Goal: Task Accomplishment & Management: Complete application form

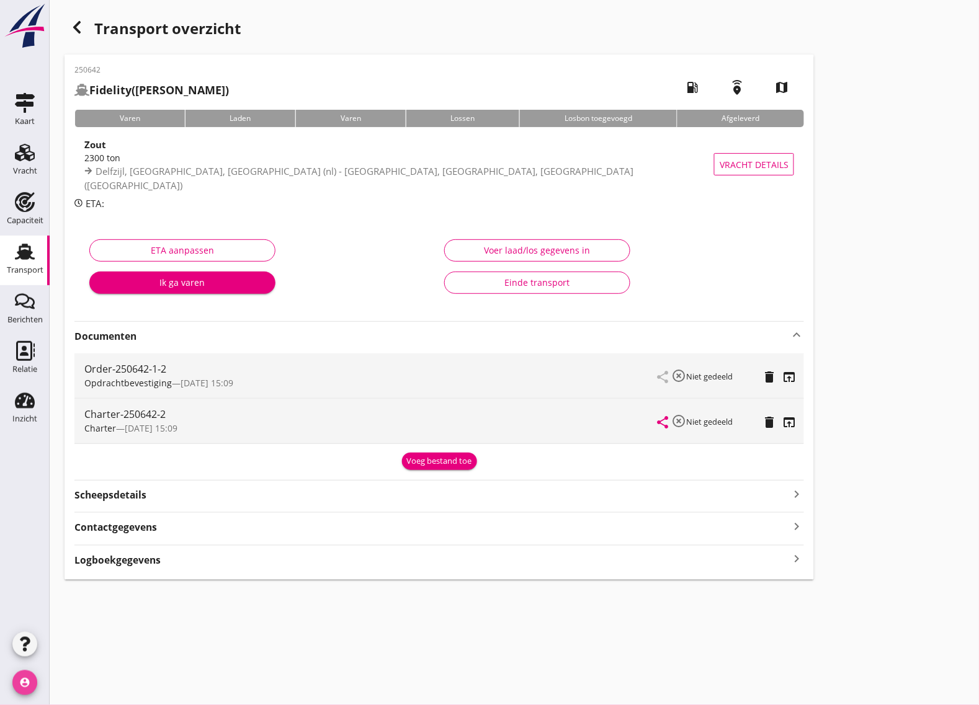
click at [26, 675] on icon "account_circle" at bounding box center [24, 682] width 25 height 25
click at [233, 662] on div "cancel You are impersonating another user. Transport overzicht 250642 Fidelity …" at bounding box center [514, 352] width 929 height 705
click at [73, 29] on icon "button" at bounding box center [76, 27] width 15 height 15
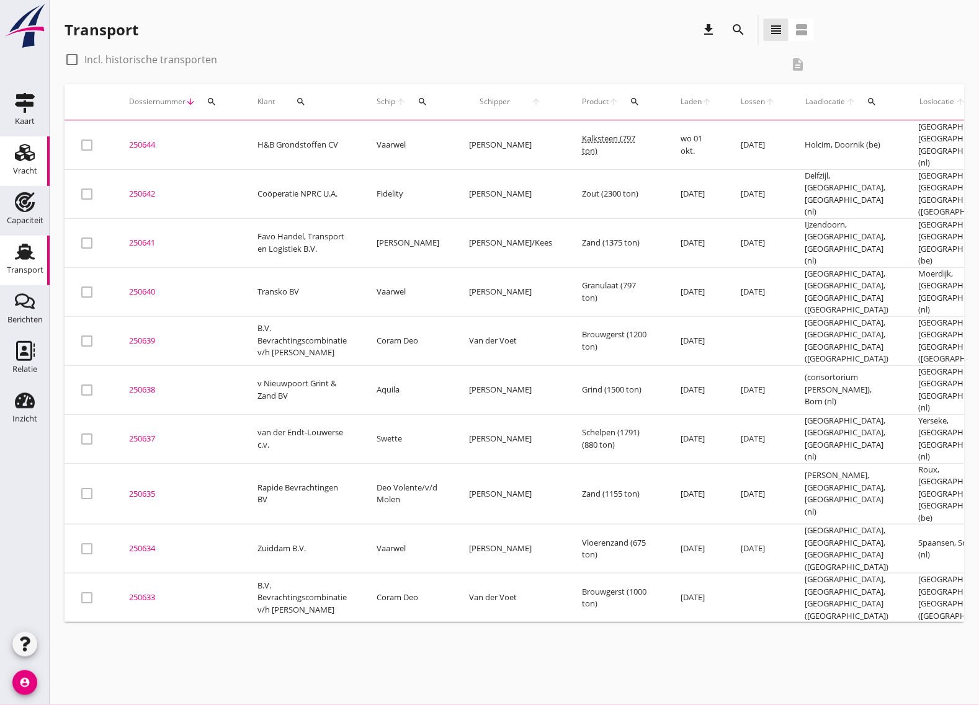
click at [32, 159] on use at bounding box center [25, 152] width 20 height 17
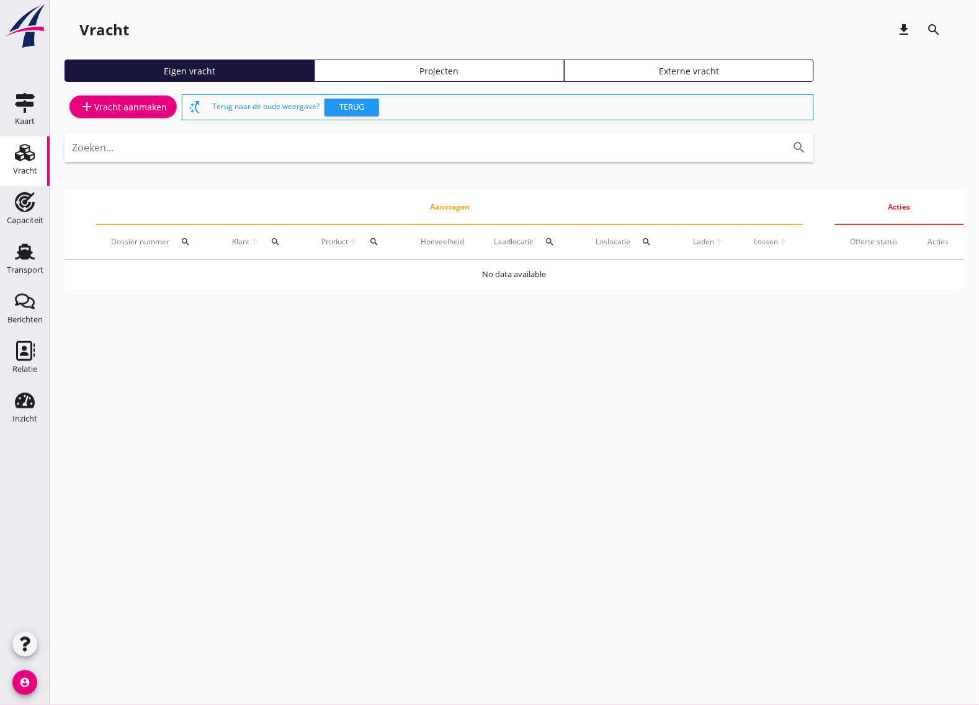
click at [116, 103] on div "add Vracht aanmaken" at bounding box center [122, 106] width 87 height 15
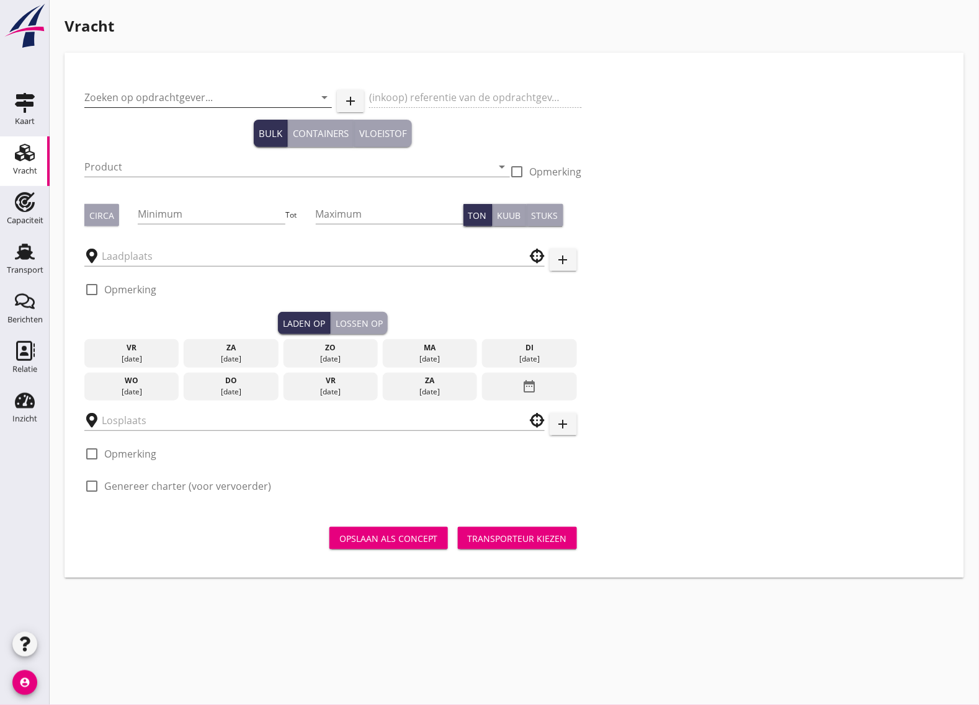
click at [140, 97] on input "Zoeken op opdrachtgever..." at bounding box center [190, 97] width 213 height 20
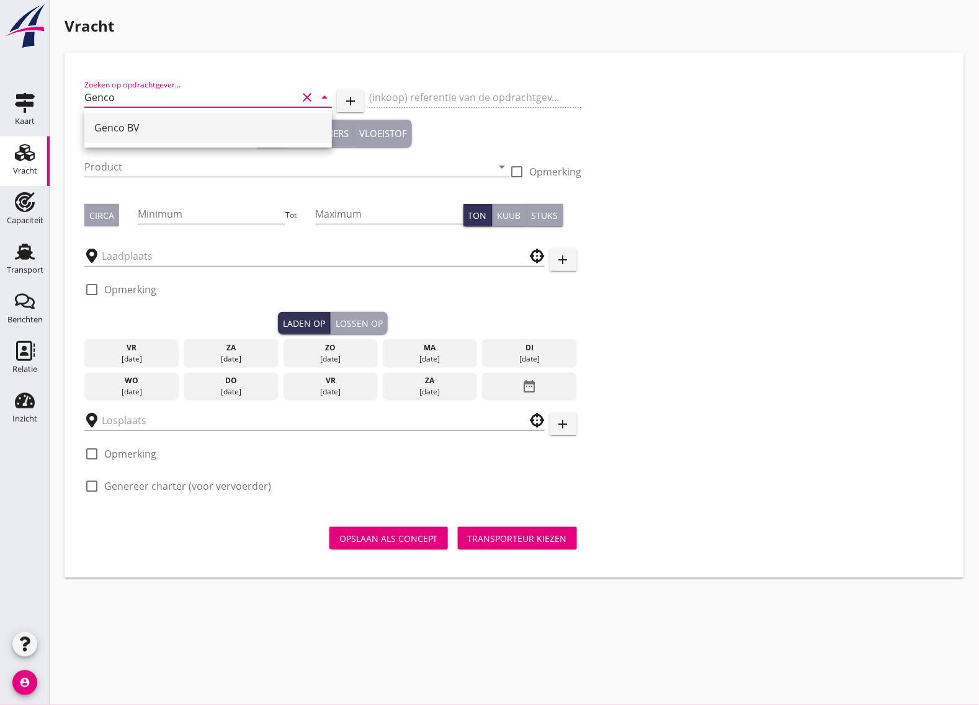
click at [122, 138] on div "Genco BV" at bounding box center [208, 128] width 228 height 30
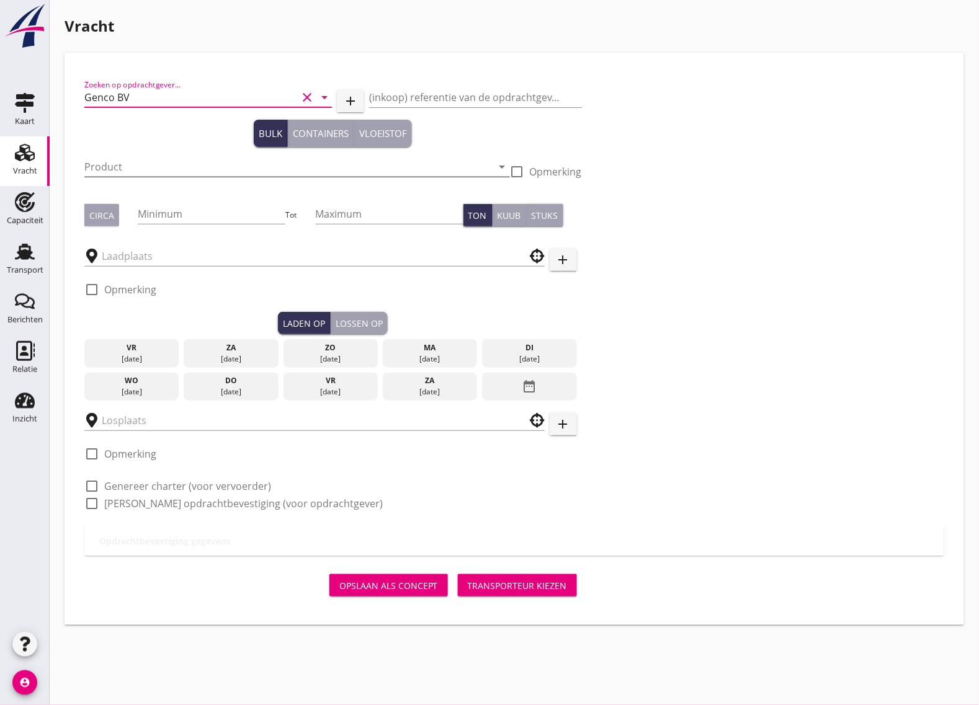
type input "Genco BV"
click at [128, 168] on input "Product" at bounding box center [288, 167] width 408 height 20
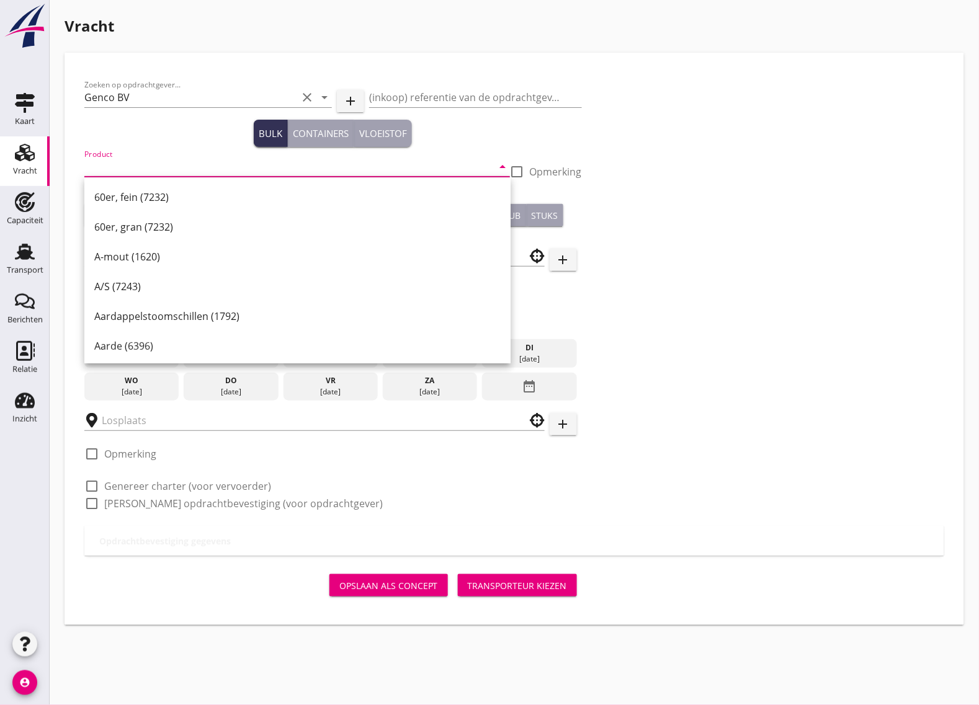
click at [99, 159] on input "Product" at bounding box center [288, 167] width 408 height 20
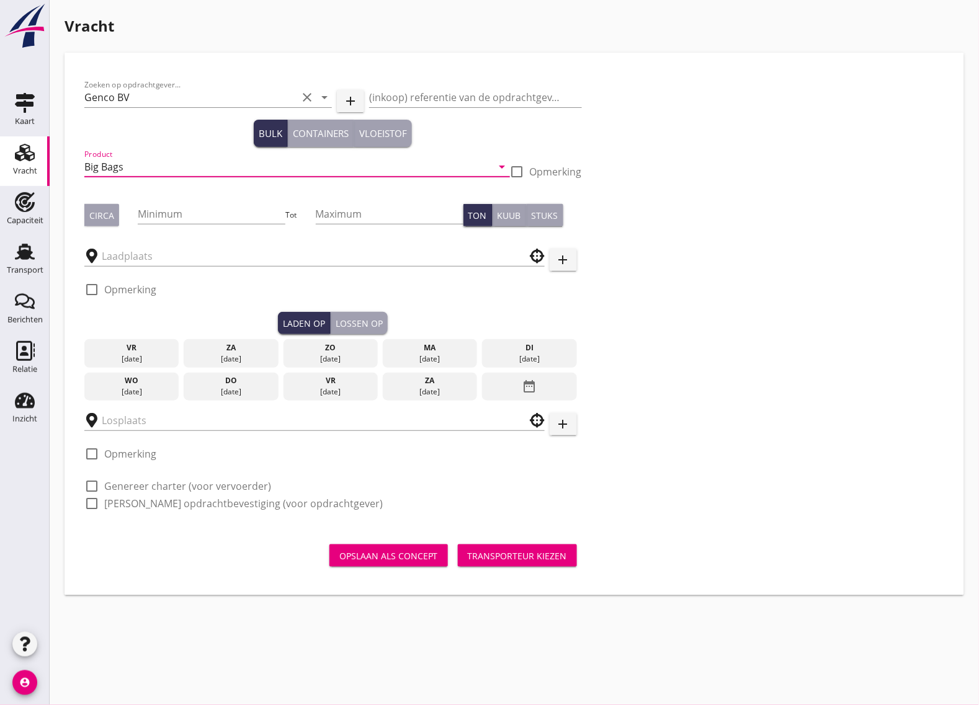
type input "Big Bags"
click at [521, 175] on div at bounding box center [517, 171] width 21 height 21
checkbox input "true"
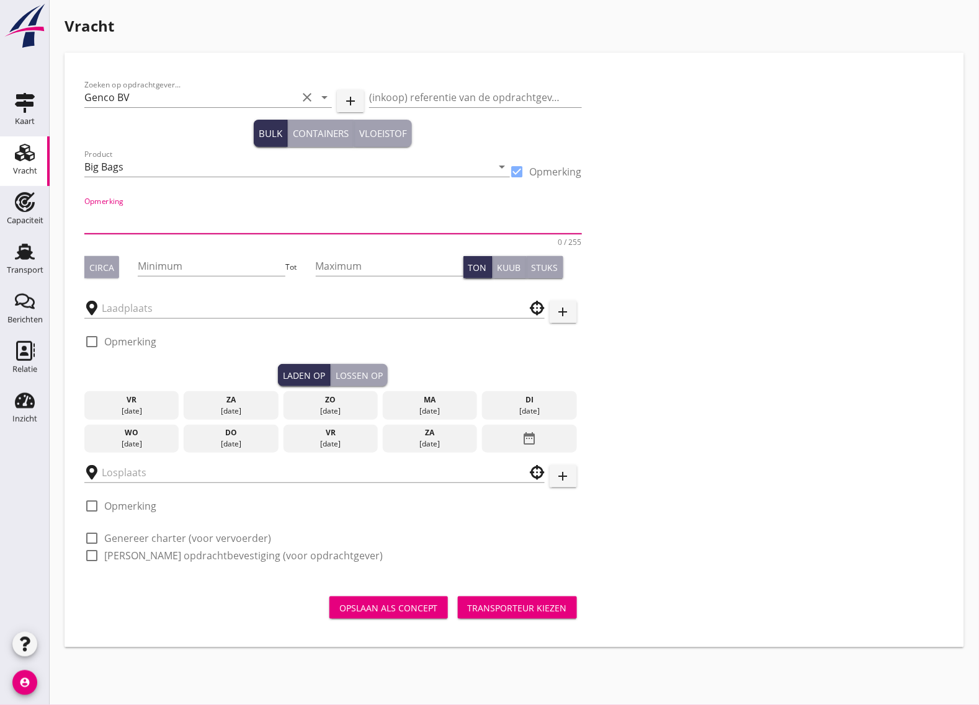
click at [100, 224] on textarea "Opmerking" at bounding box center [332, 219] width 497 height 30
paste textarea "(L-Threonine NON GMO)"
type textarea "(L-Threonine NON GMO)"
click at [167, 257] on input "Minimum" at bounding box center [212, 266] width 148 height 20
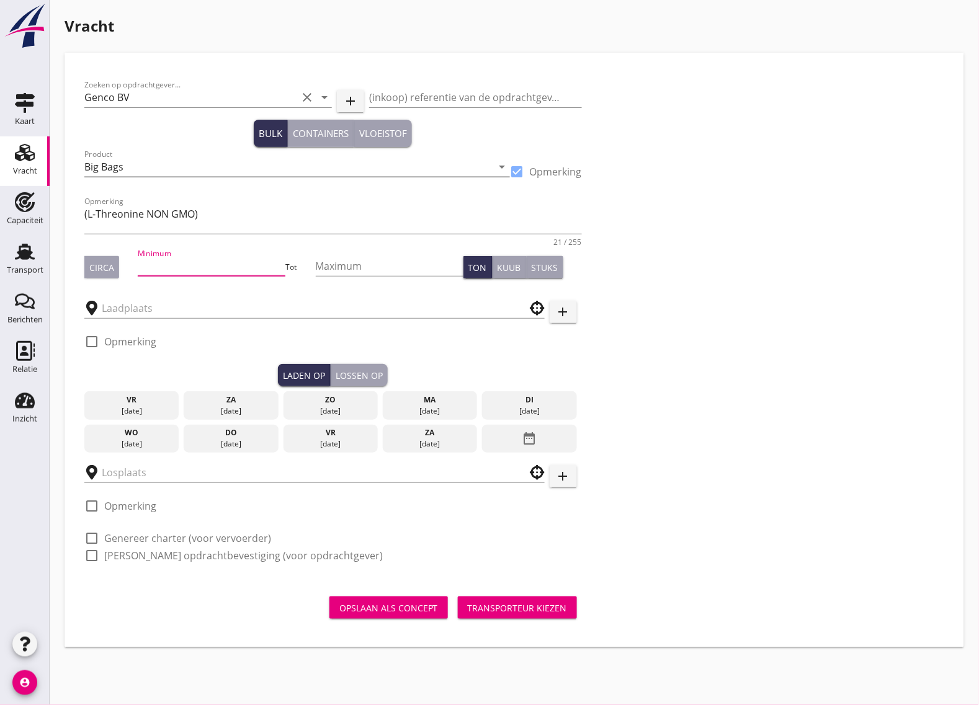
click at [127, 171] on input "Big Bags" at bounding box center [288, 167] width 408 height 20
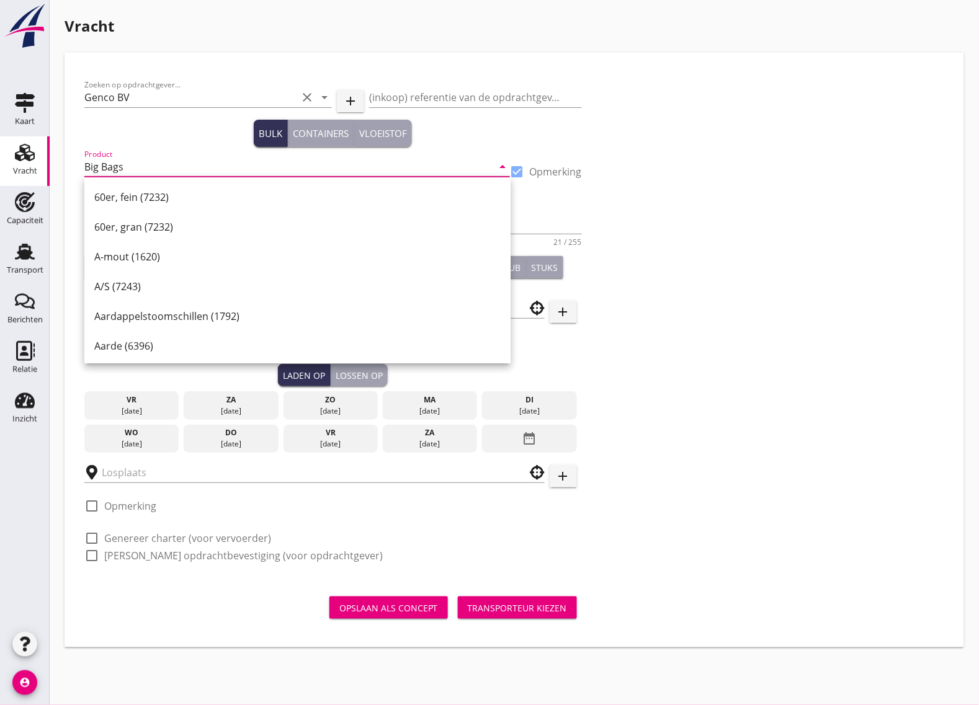
click at [65, 380] on div "Zoeken op opdrachtgever... Genco BV clear arrow_drop_down add (inkoop) referent…" at bounding box center [514, 350] width 899 height 595
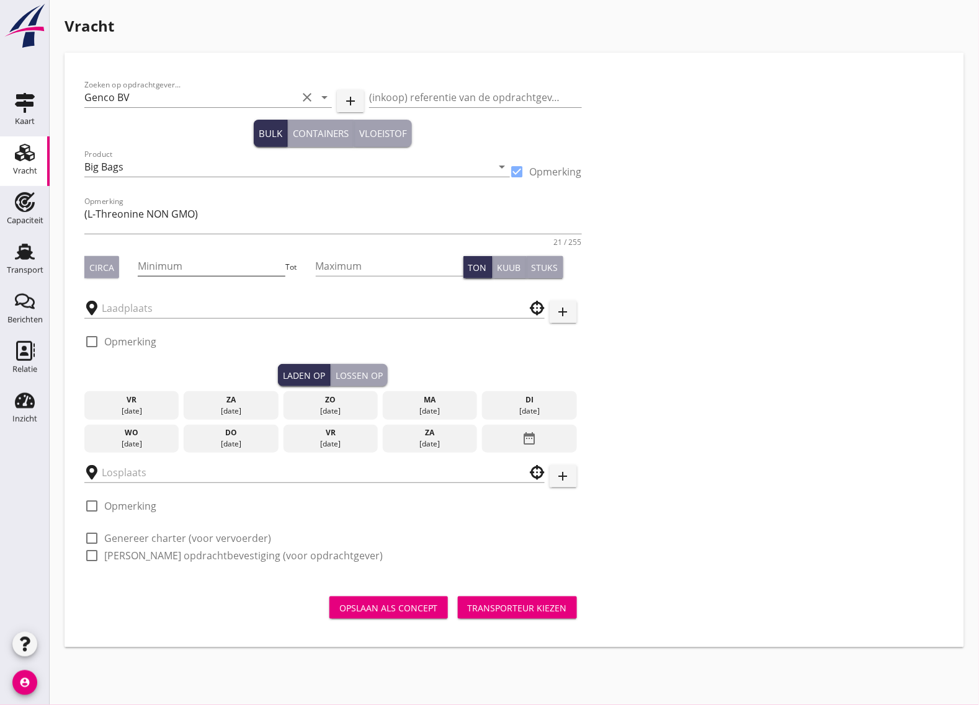
click at [166, 265] on input "Minimum" at bounding box center [212, 266] width 148 height 20
type input "423"
click at [107, 259] on button "Circa" at bounding box center [101, 267] width 35 height 22
click at [131, 309] on input "text" at bounding box center [306, 308] width 408 height 20
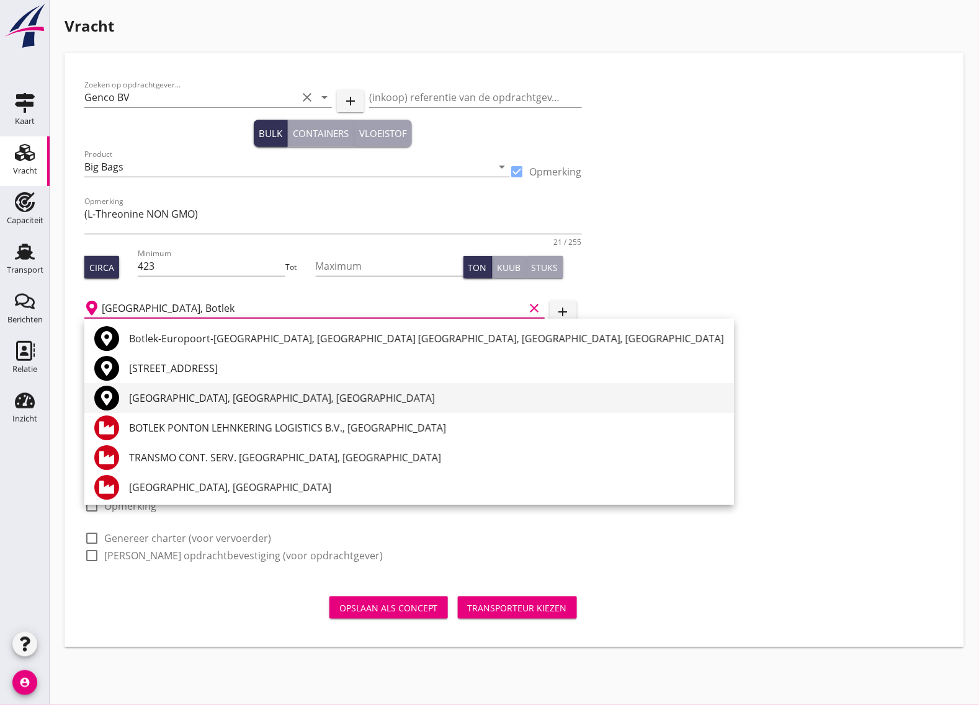
scroll to position [78, 0]
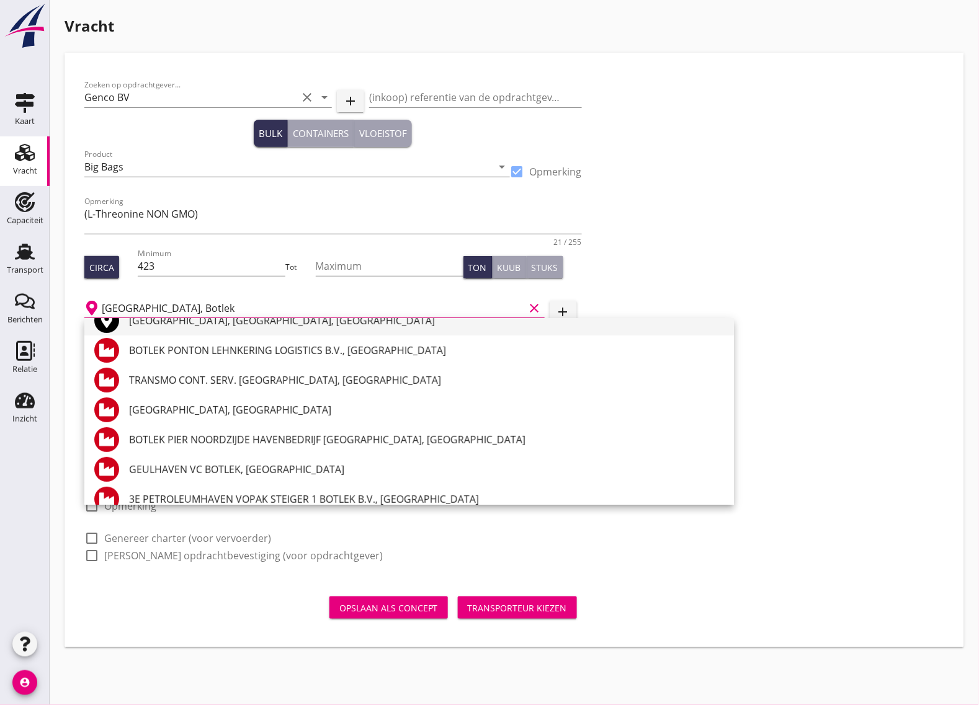
click at [167, 324] on div "[GEOGRAPHIC_DATA], [GEOGRAPHIC_DATA], [GEOGRAPHIC_DATA]" at bounding box center [426, 320] width 595 height 15
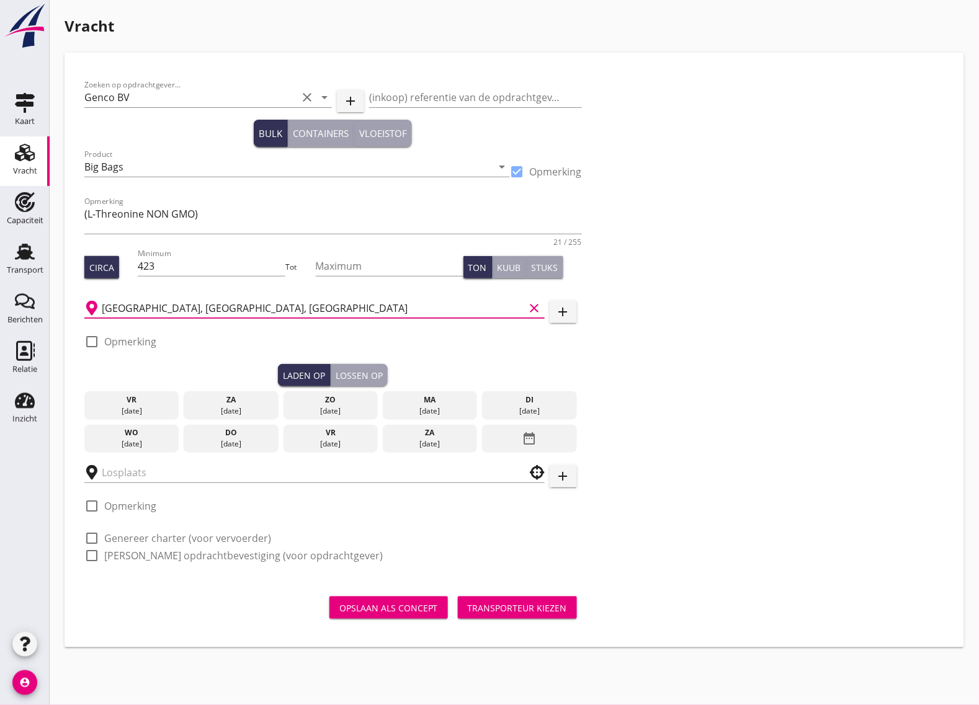
type input "[GEOGRAPHIC_DATA], [GEOGRAPHIC_DATA], [GEOGRAPHIC_DATA]"
click at [86, 339] on div at bounding box center [91, 341] width 21 height 21
checkbox input "true"
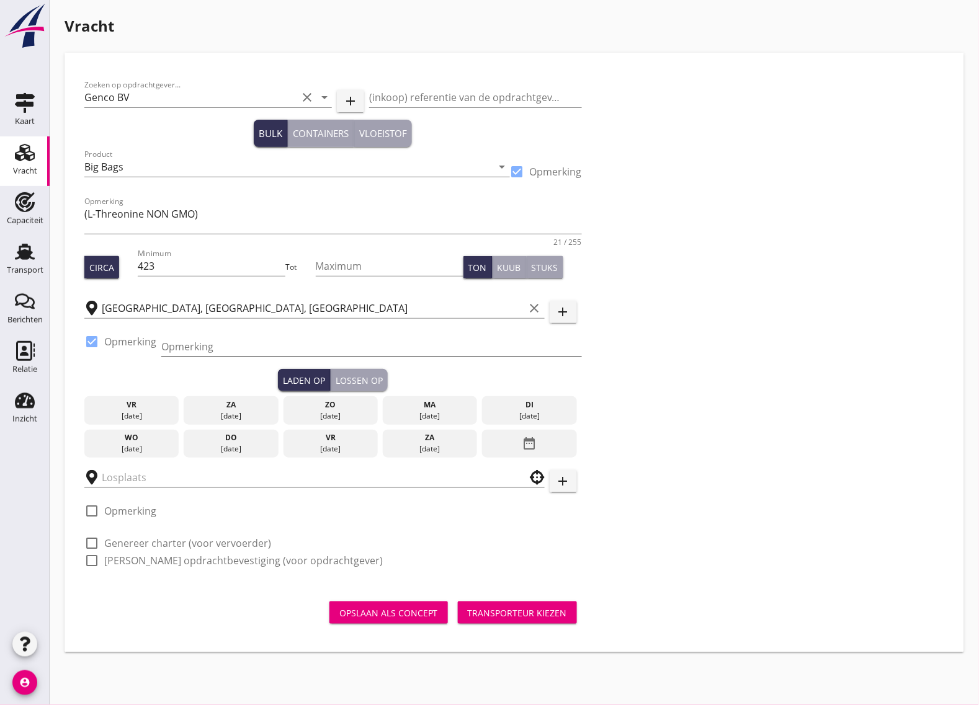
drag, startPoint x: 175, startPoint y: 332, endPoint x: 178, endPoint y: 339, distance: 8.1
click at [175, 332] on div "Opmerking" at bounding box center [371, 349] width 421 height 40
click at [180, 342] on input "Opmerking" at bounding box center [371, 347] width 421 height 20
click at [192, 351] on input "Opmerking" at bounding box center [371, 347] width 421 height 20
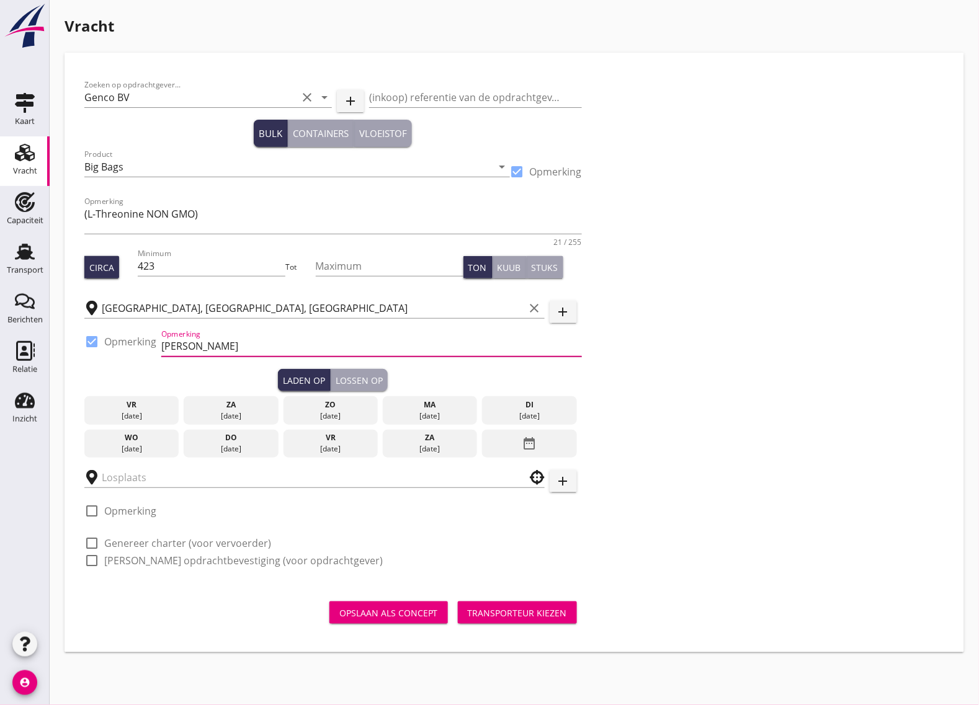
drag, startPoint x: 262, startPoint y: 348, endPoint x: 197, endPoint y: 355, distance: 65.5
click at [197, 355] on div "Opmerking Botlek, Marcor" at bounding box center [371, 347] width 421 height 20
type input "Botlek, ex. Trans Asia"
click at [236, 371] on div "Laden op Lossen op" at bounding box center [332, 380] width 497 height 22
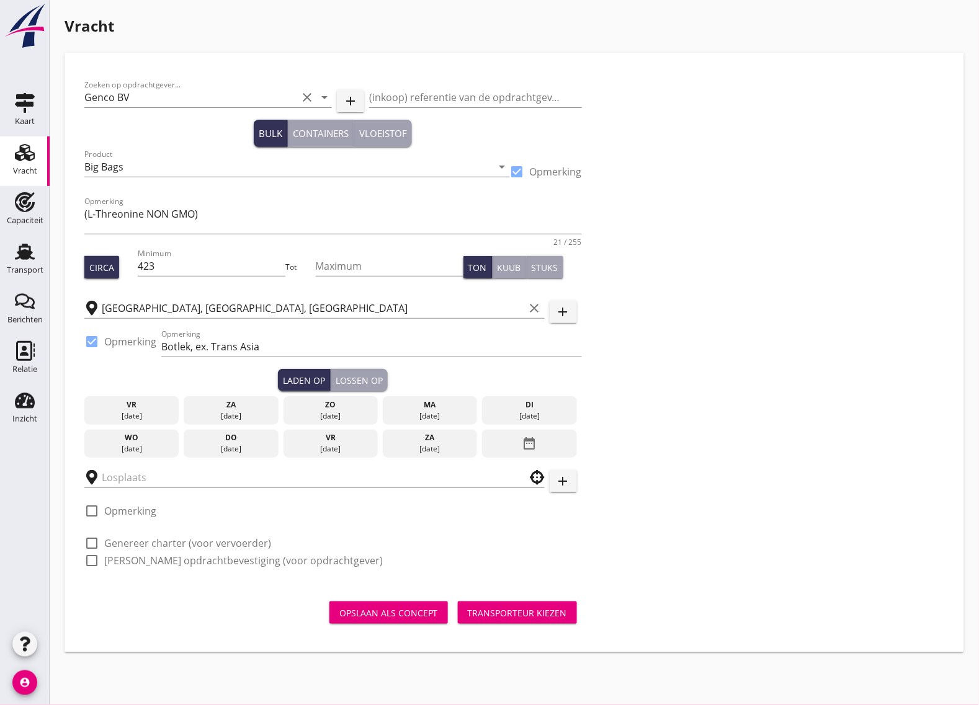
click at [450, 411] on div "[DATE]" at bounding box center [430, 416] width 89 height 11
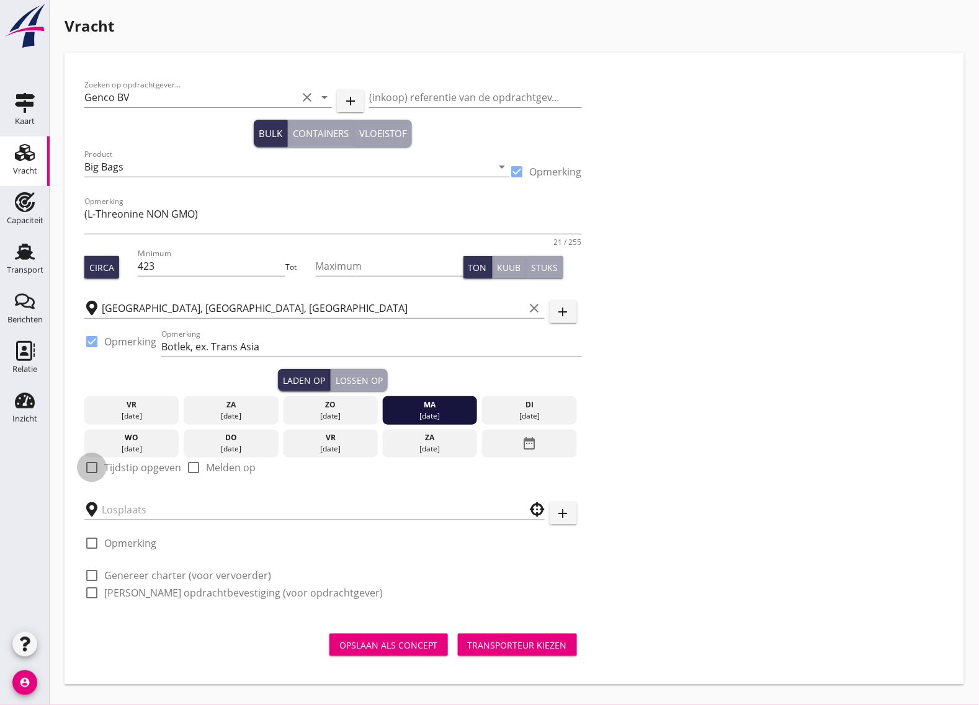
click at [97, 472] on div at bounding box center [91, 467] width 21 height 21
checkbox input "true"
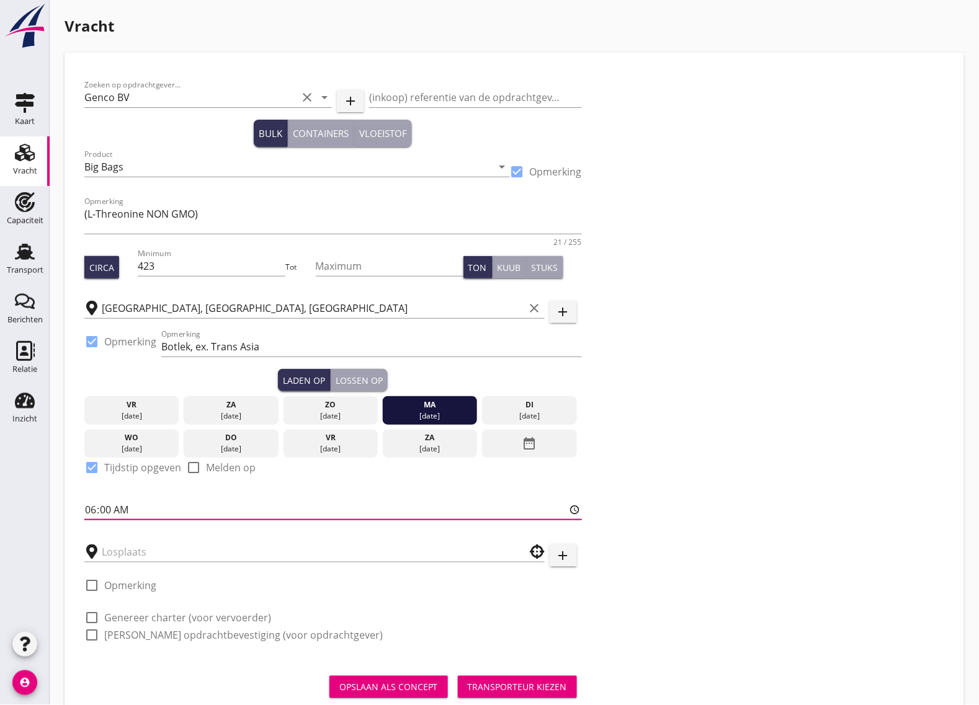
click at [94, 512] on input "06:00" at bounding box center [332, 510] width 497 height 20
type input "10:01"
click at [365, 383] on div "Lossen op" at bounding box center [359, 380] width 47 height 13
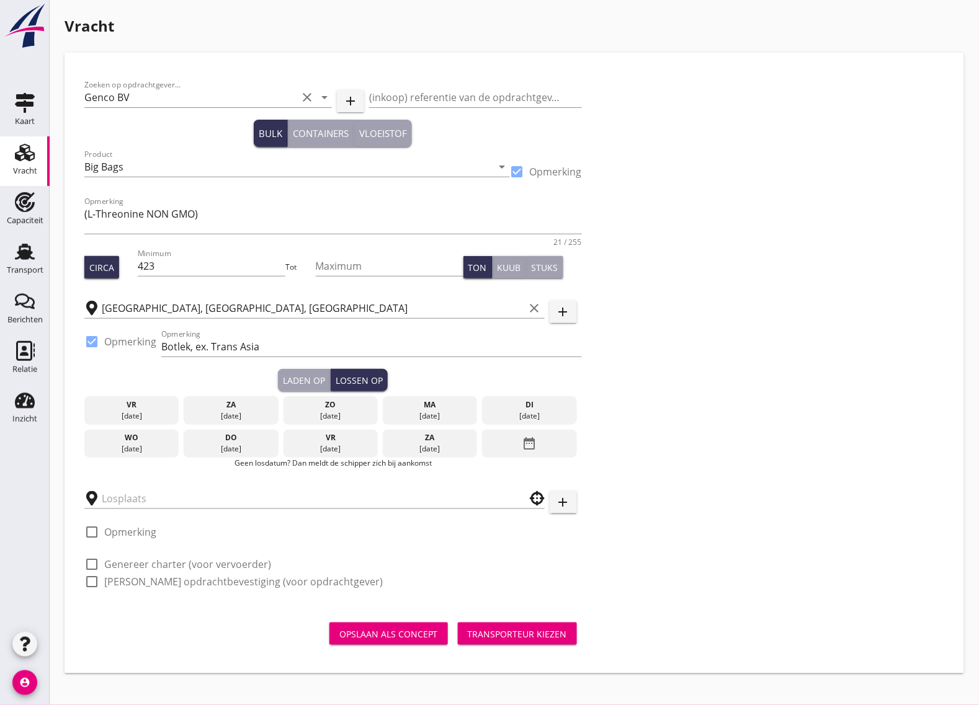
click at [543, 417] on div "[DATE]" at bounding box center [529, 416] width 89 height 11
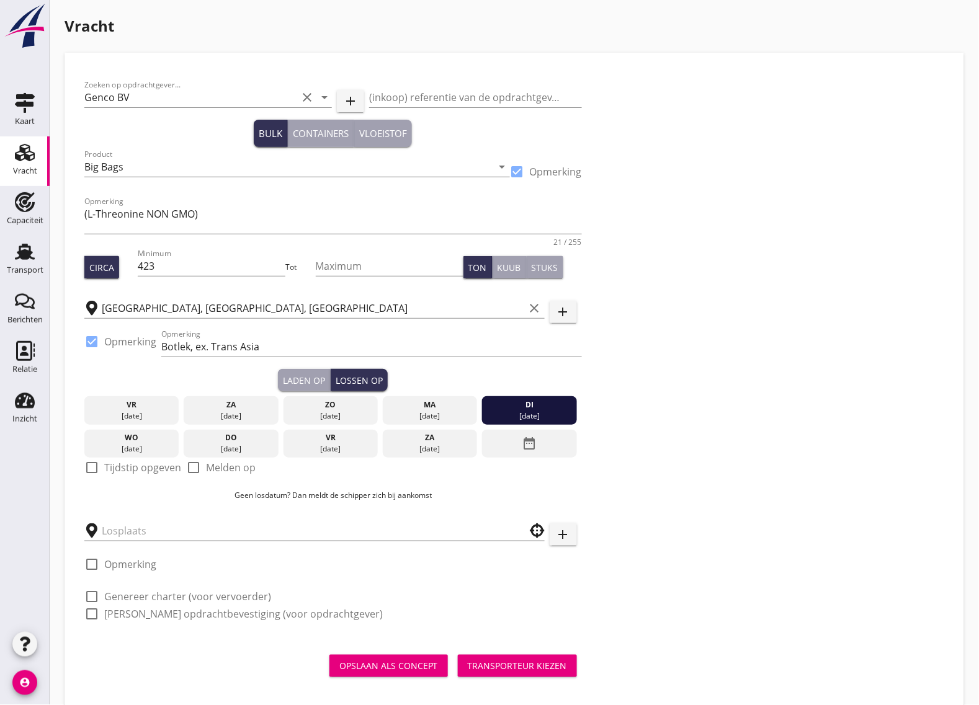
click at [96, 473] on div at bounding box center [91, 467] width 21 height 21
checkbox input "true"
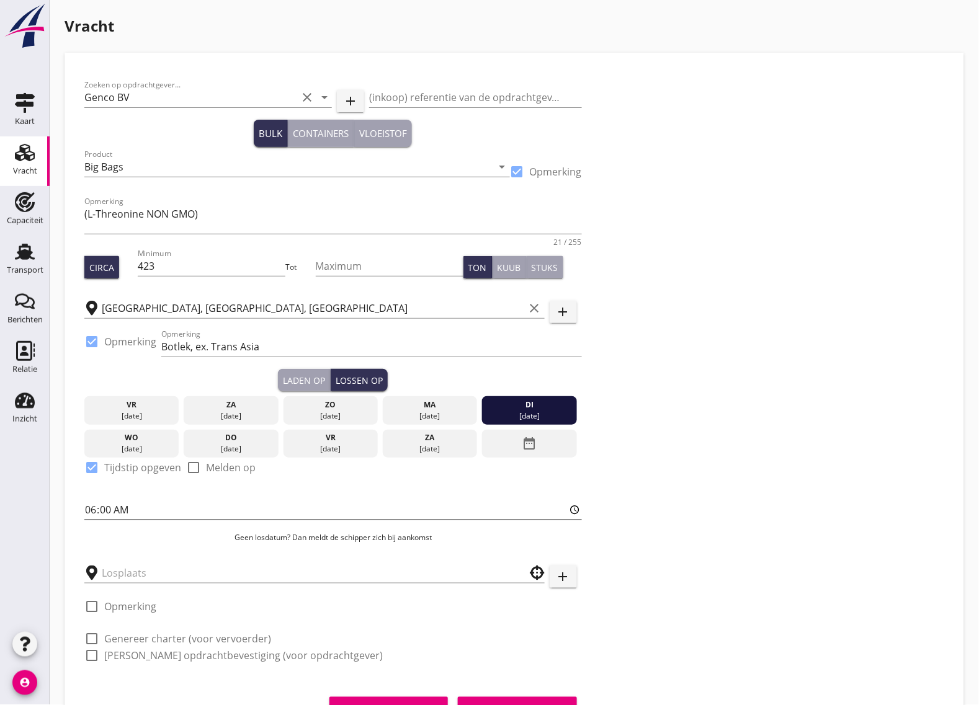
click at [97, 510] on input "06:00" at bounding box center [332, 510] width 497 height 20
click at [103, 510] on input "06:00" at bounding box center [332, 510] width 497 height 20
click at [318, 381] on div "Laden op" at bounding box center [304, 380] width 42 height 13
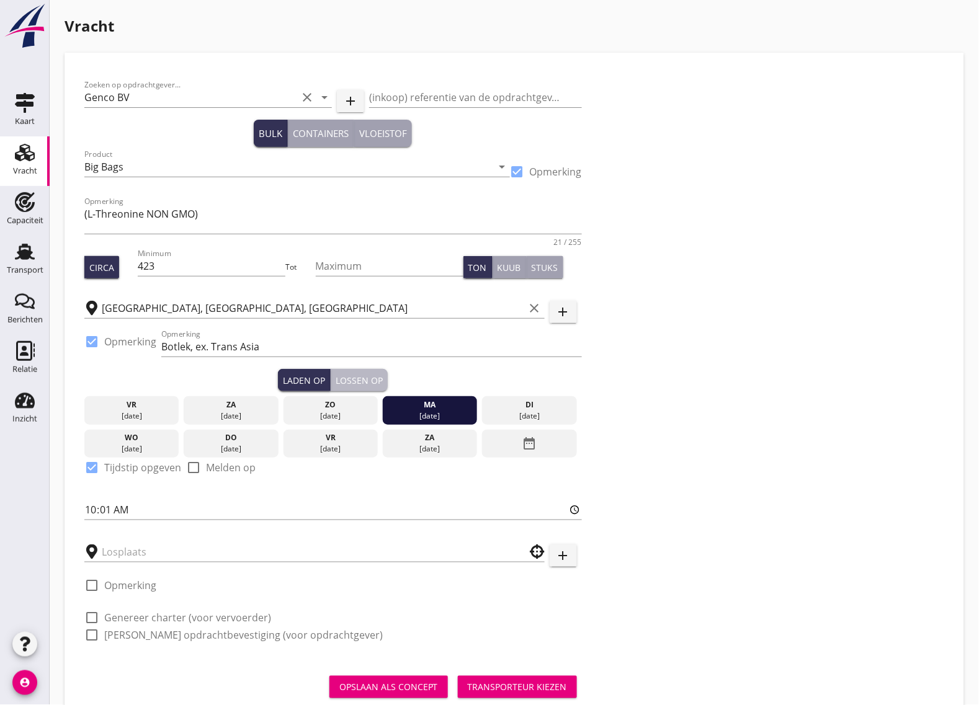
click at [354, 382] on div "Lossen op" at bounding box center [359, 380] width 47 height 13
type input "06:01"
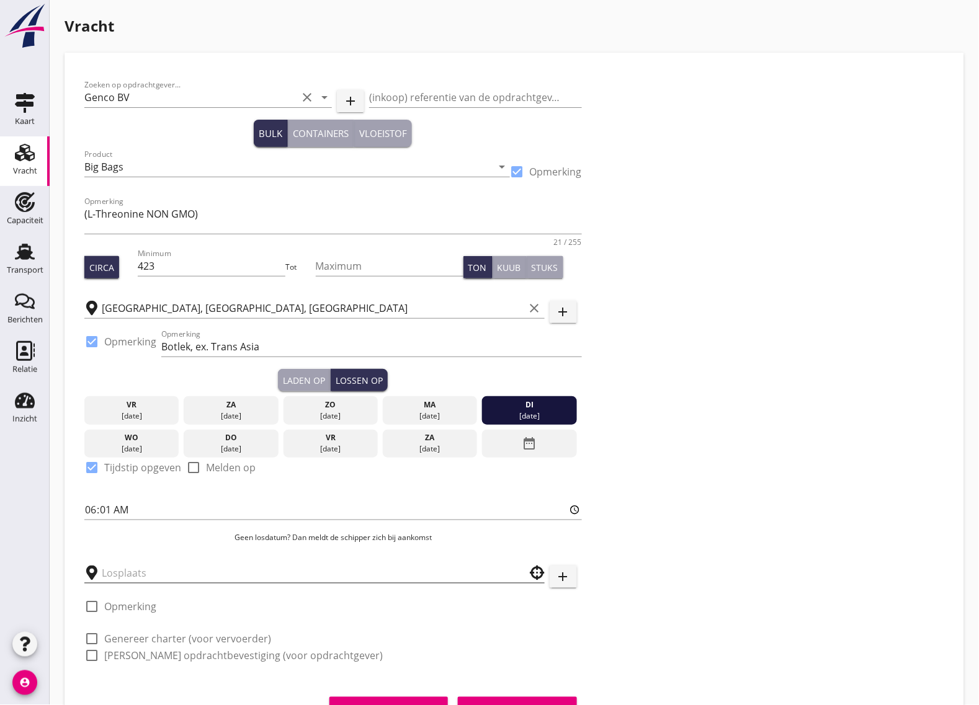
click at [190, 572] on input "text" at bounding box center [306, 573] width 408 height 20
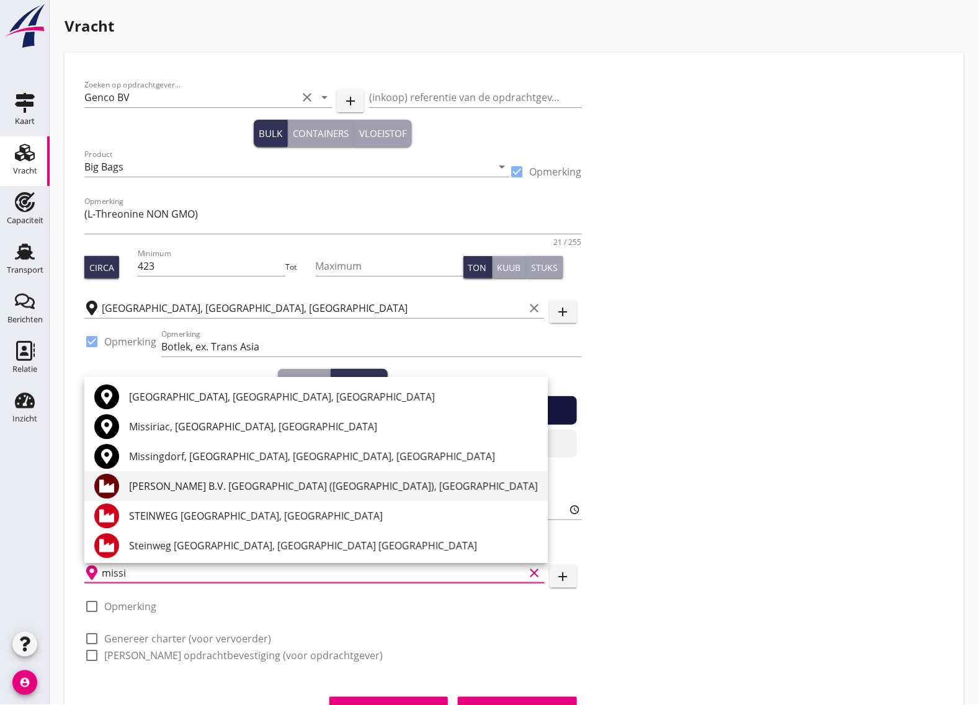
click at [225, 487] on div "[PERSON_NAME] B.V. [GEOGRAPHIC_DATA] ([GEOGRAPHIC_DATA]), [GEOGRAPHIC_DATA]" at bounding box center [333, 486] width 409 height 15
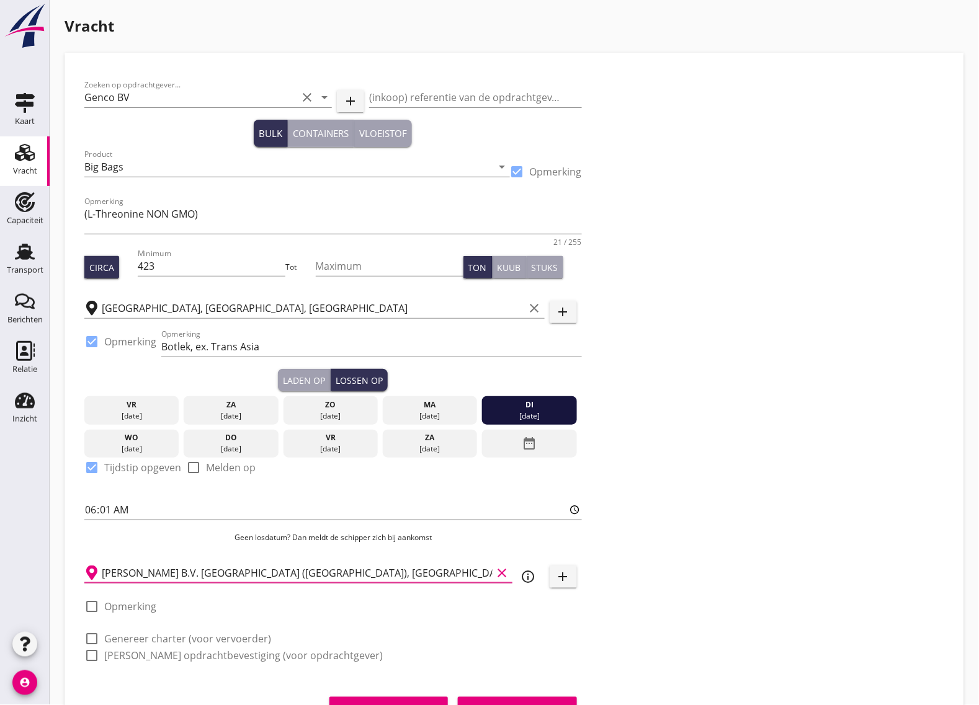
type input "[PERSON_NAME] B.V. [GEOGRAPHIC_DATA] ([GEOGRAPHIC_DATA]), [GEOGRAPHIC_DATA]"
click at [528, 569] on icon "info_outline" at bounding box center [528, 576] width 15 height 15
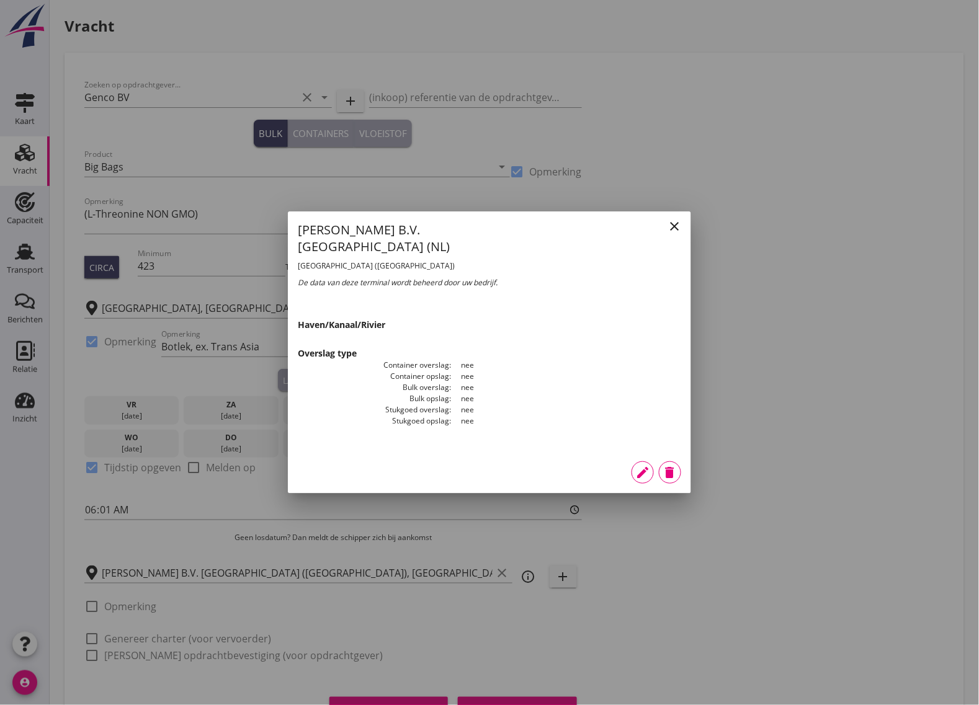
click at [679, 221] on icon "close" at bounding box center [674, 226] width 15 height 15
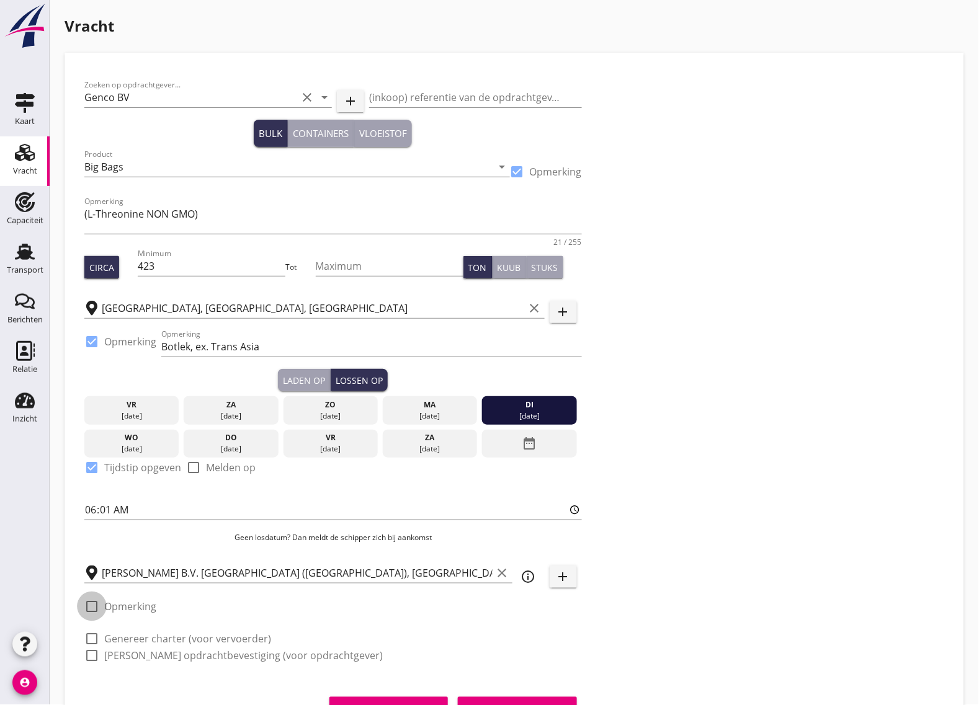
click at [94, 605] on div at bounding box center [91, 606] width 21 height 21
checkbox input "true"
click at [190, 608] on input "Opmerking" at bounding box center [371, 612] width 421 height 20
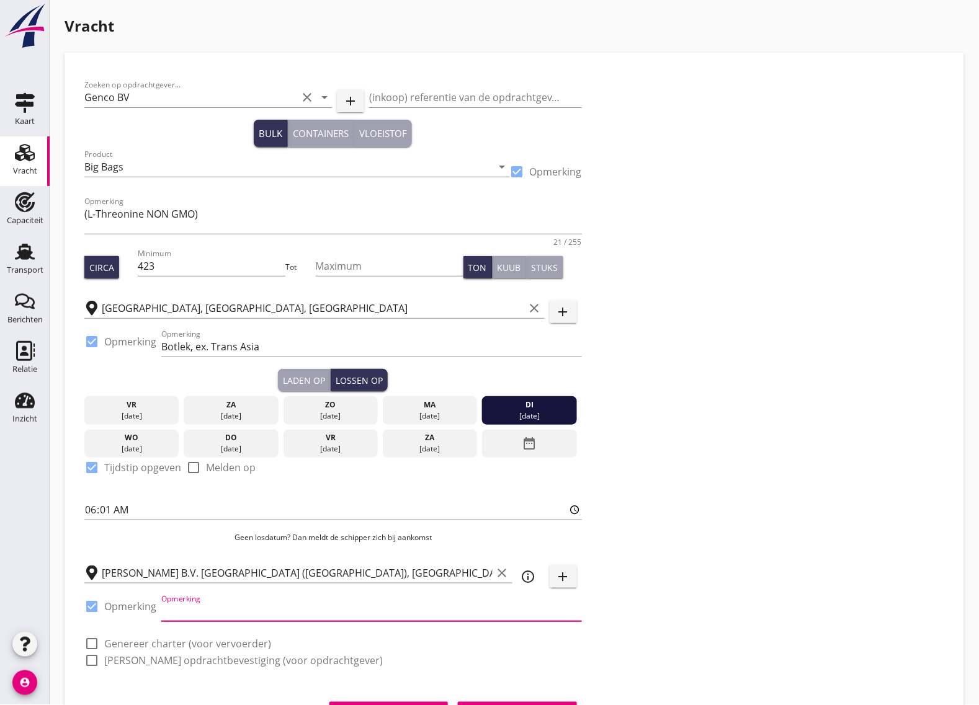
paste input "31 102 992 121"
click at [161, 608] on input "31 102 992 121" at bounding box center [371, 612] width 421 height 20
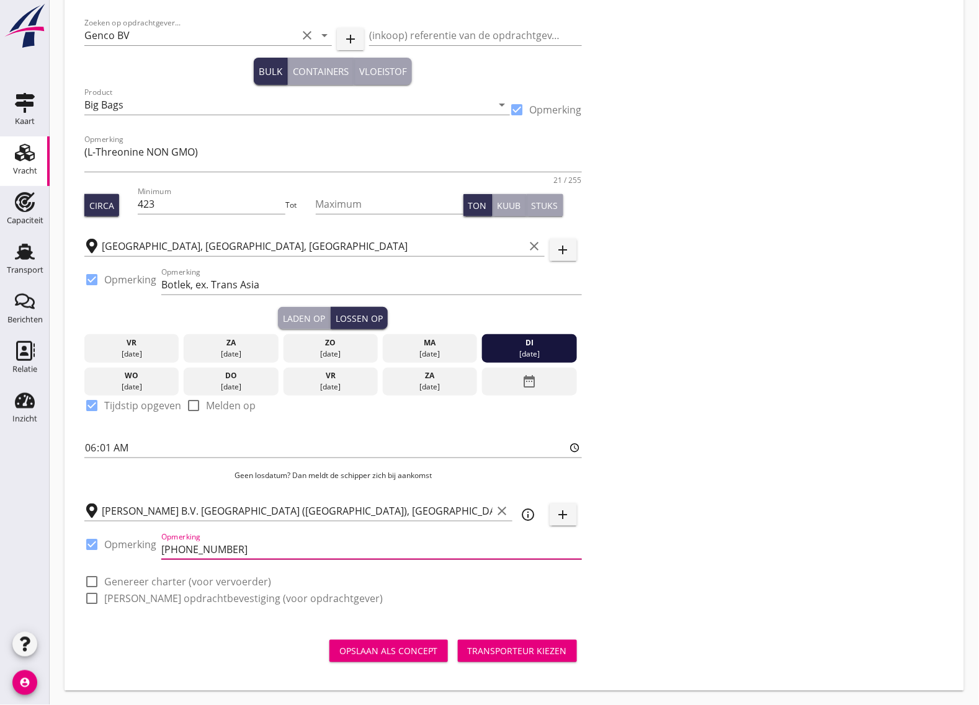
click at [250, 546] on input "[PHONE_NUMBER]" at bounding box center [371, 550] width 421 height 20
type input "[PHONE_NUMBER]"
click at [98, 574] on div at bounding box center [91, 581] width 21 height 21
checkbox input "true"
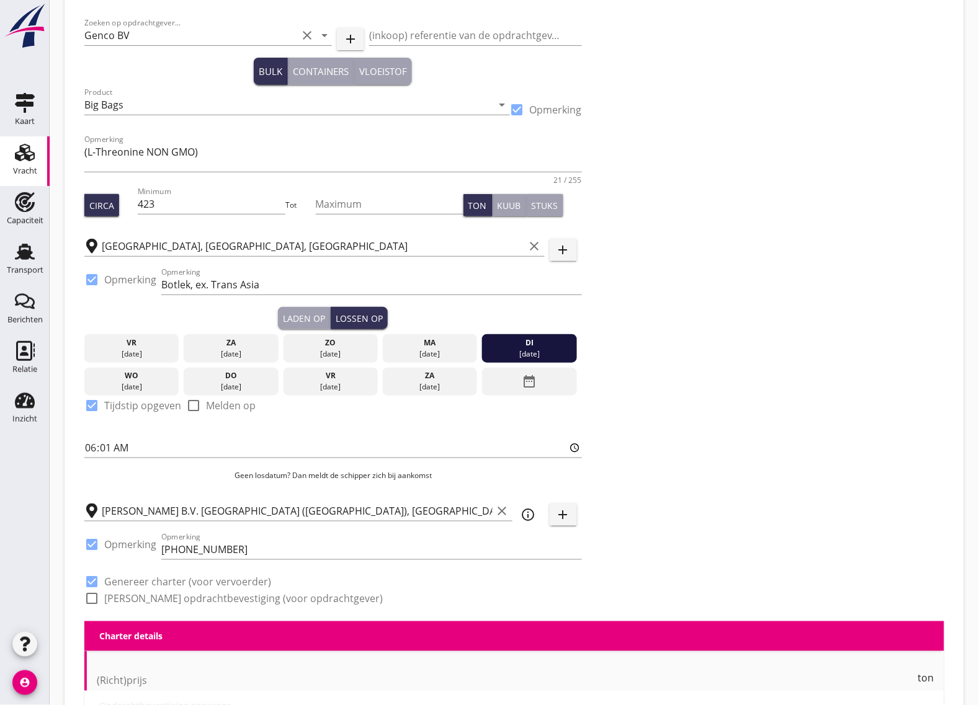
click at [93, 599] on div at bounding box center [91, 599] width 21 height 21
checkbox input "true"
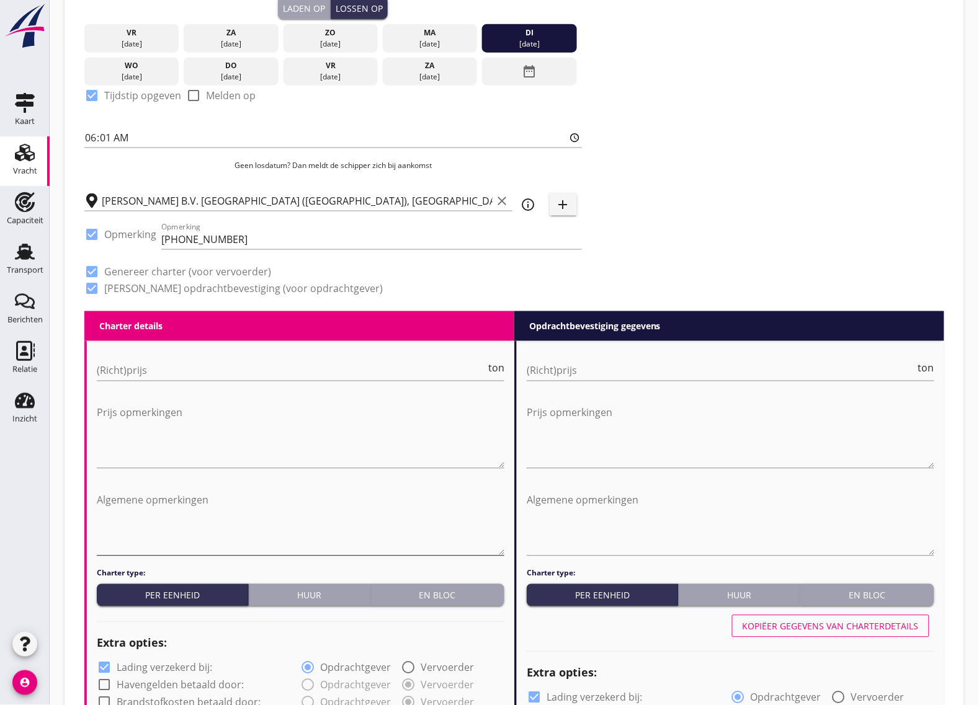
scroll to position [450, 0]
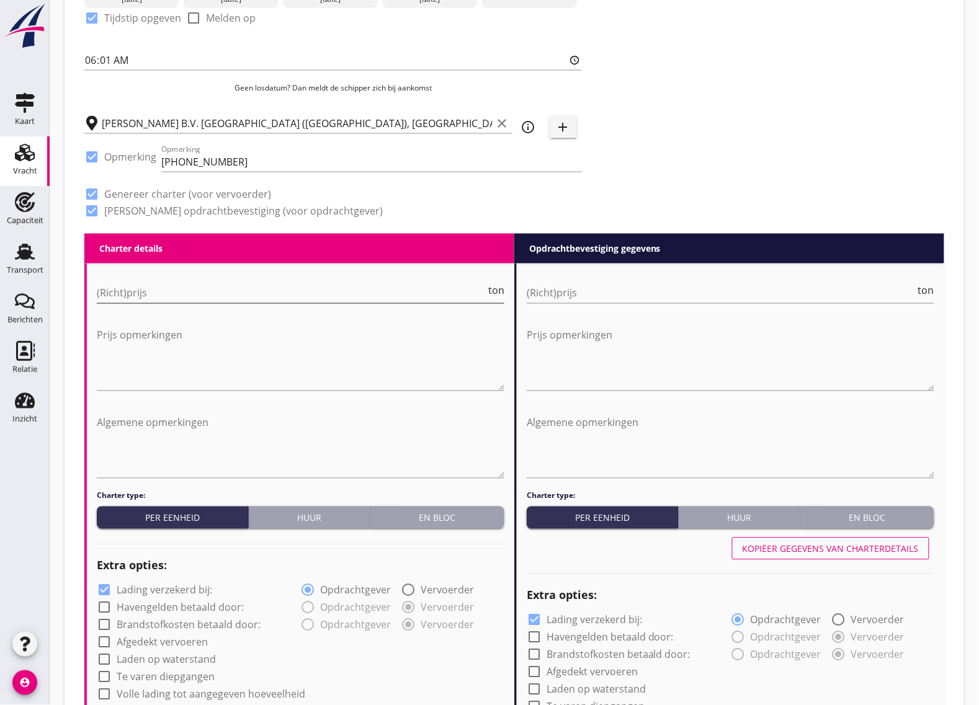
click at [138, 301] on input "(Richt)prijs" at bounding box center [291, 293] width 389 height 20
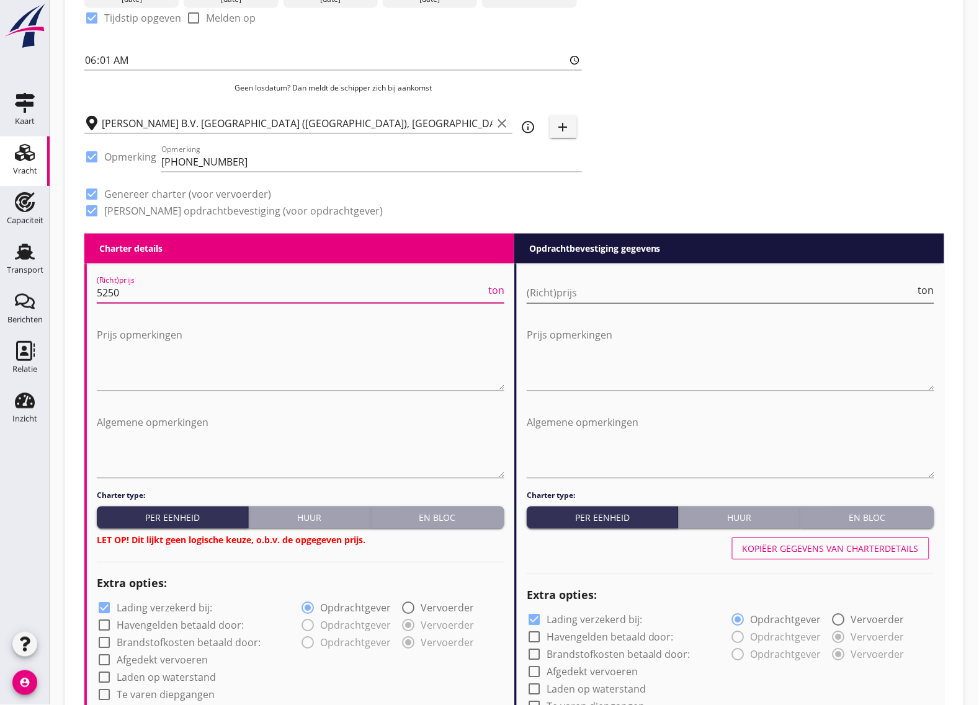
click at [692, 298] on input "(Richt)prijs" at bounding box center [721, 293] width 389 height 20
click at [141, 290] on input "5250" at bounding box center [291, 293] width 389 height 20
type input "5000"
click at [590, 304] on div "(Richt)prijs ton" at bounding box center [731, 299] width 408 height 32
click at [592, 295] on input "(Richt)prijs" at bounding box center [721, 293] width 389 height 20
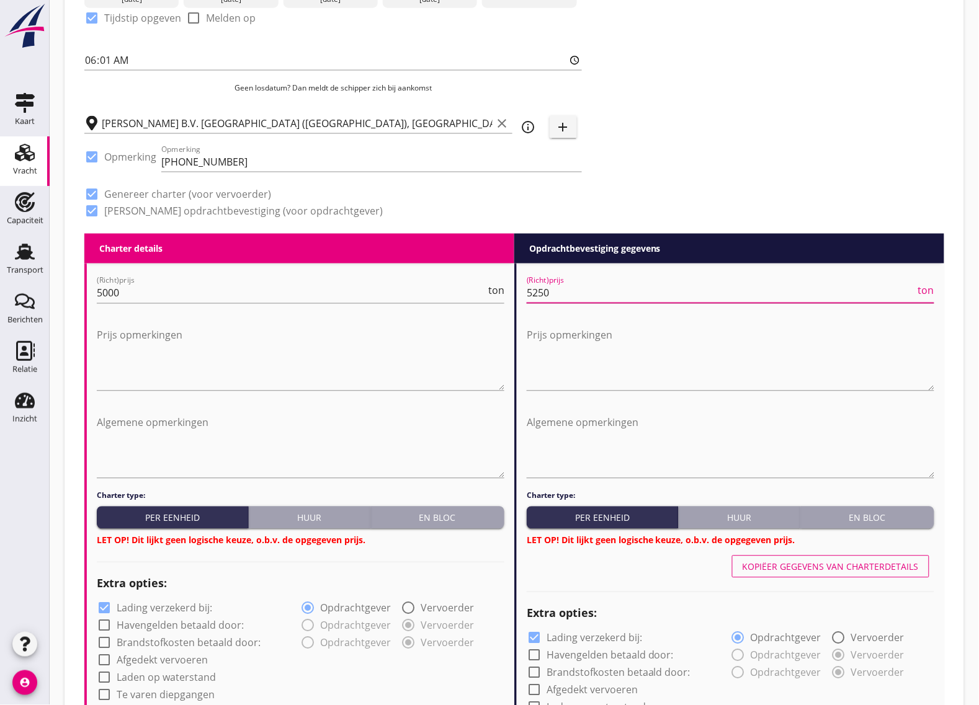
type input "5250"
click at [447, 519] on div "En bloc" at bounding box center [437, 518] width 123 height 13
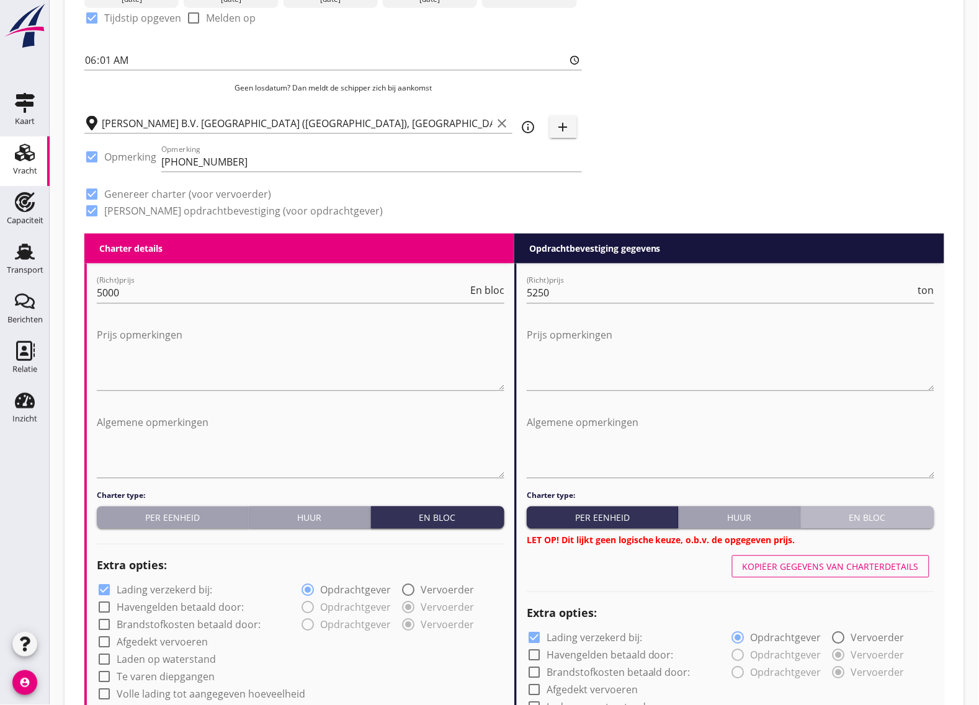
click at [842, 519] on div "En bloc" at bounding box center [867, 518] width 123 height 13
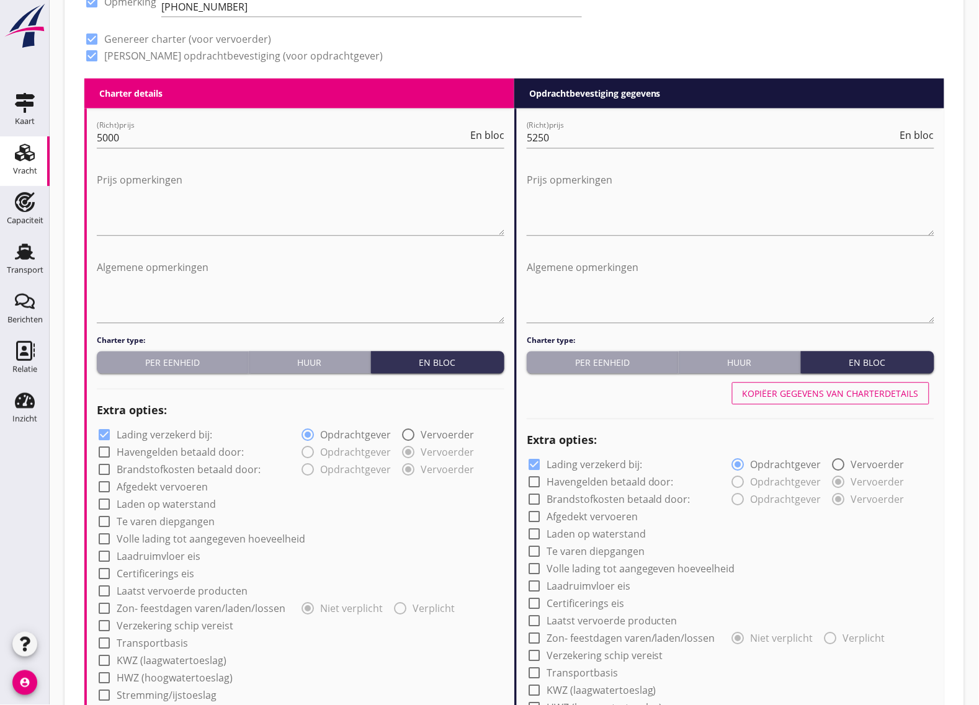
scroll to position [760, 0]
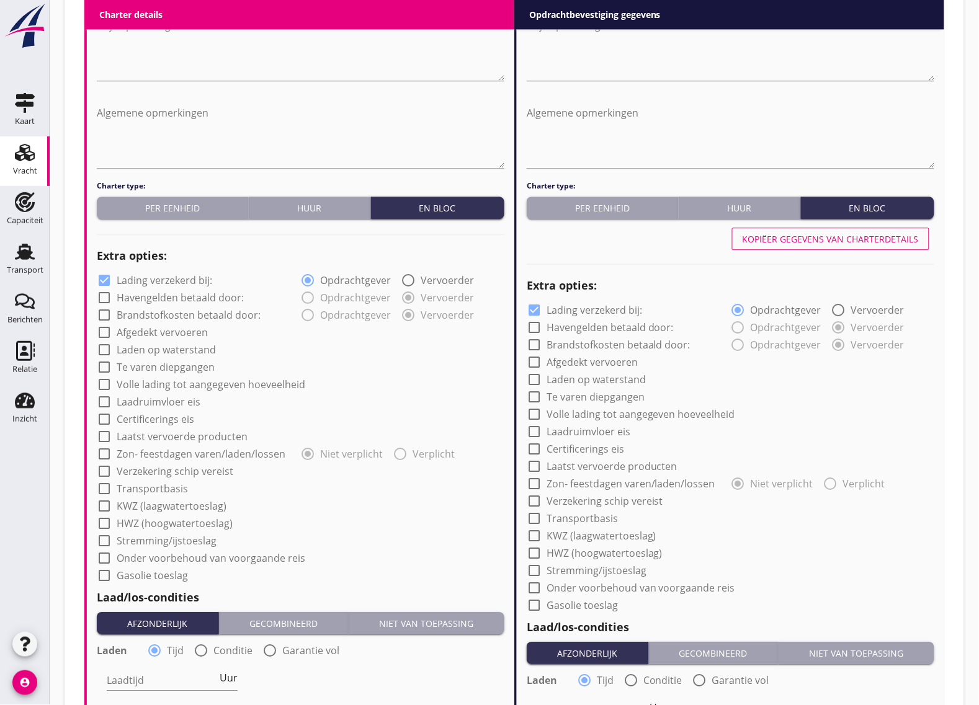
click at [107, 329] on div at bounding box center [104, 332] width 21 height 21
checkbox input "true"
click at [102, 279] on div at bounding box center [104, 280] width 21 height 21
checkbox input "false"
click at [533, 363] on div at bounding box center [533, 362] width 21 height 21
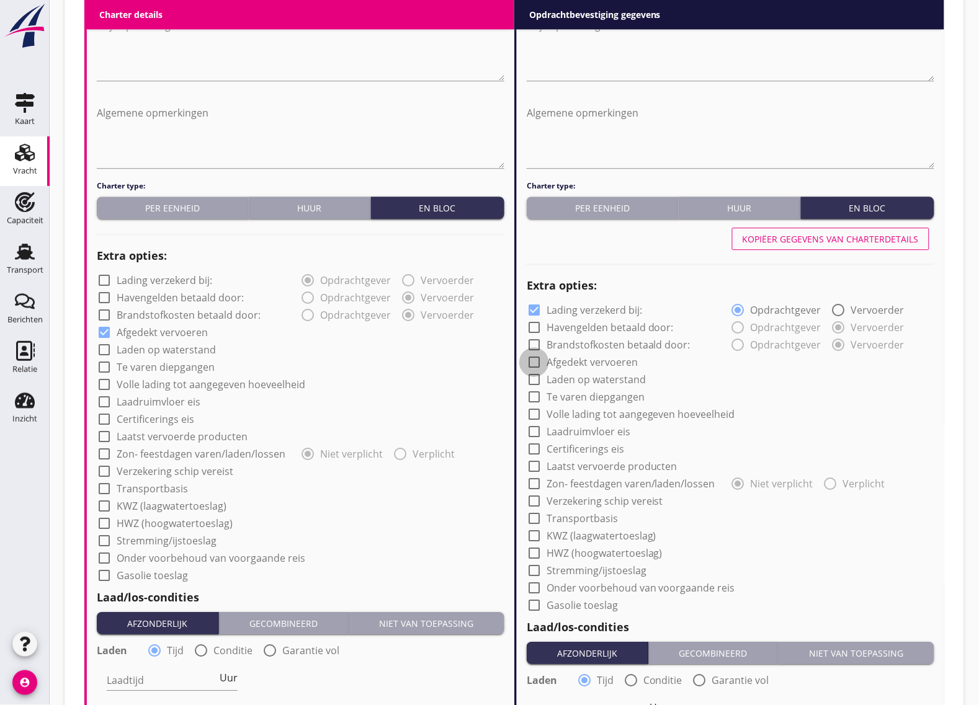
checkbox input "true"
click at [532, 308] on div at bounding box center [533, 310] width 21 height 21
checkbox input "false"
click at [101, 470] on div at bounding box center [104, 471] width 21 height 21
checkbox input "true"
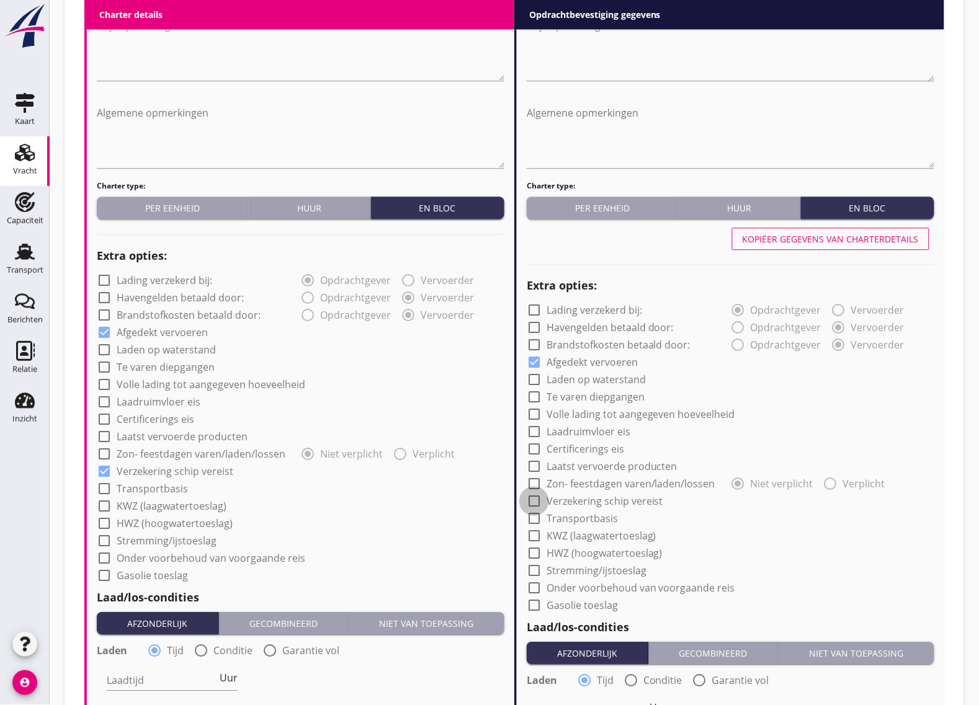
click at [532, 498] on div at bounding box center [533, 501] width 21 height 21
checkbox input "true"
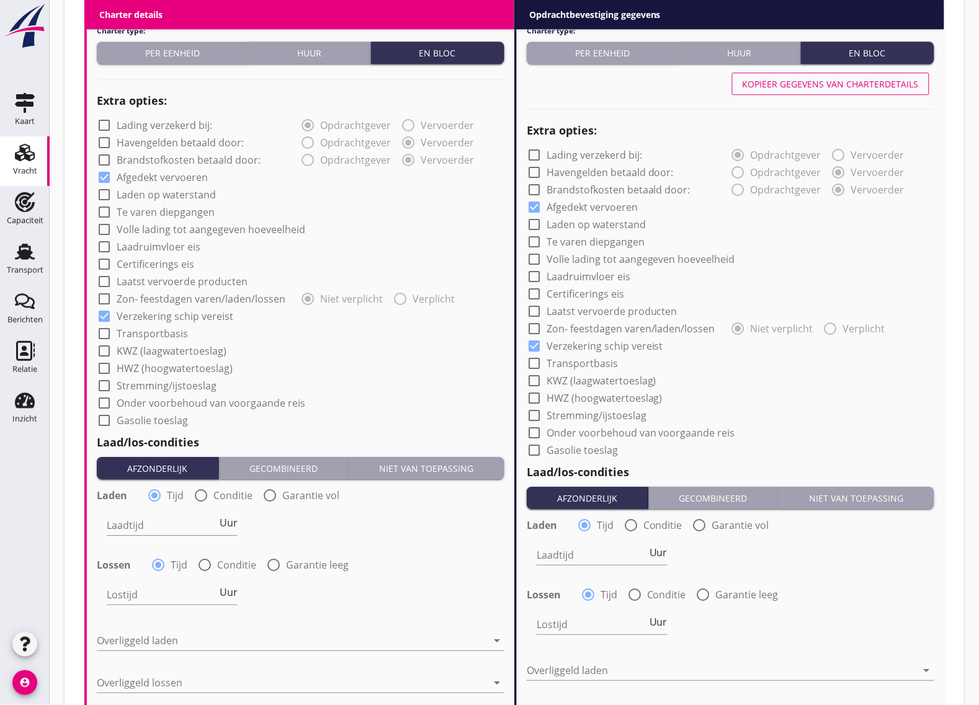
scroll to position [992, 0]
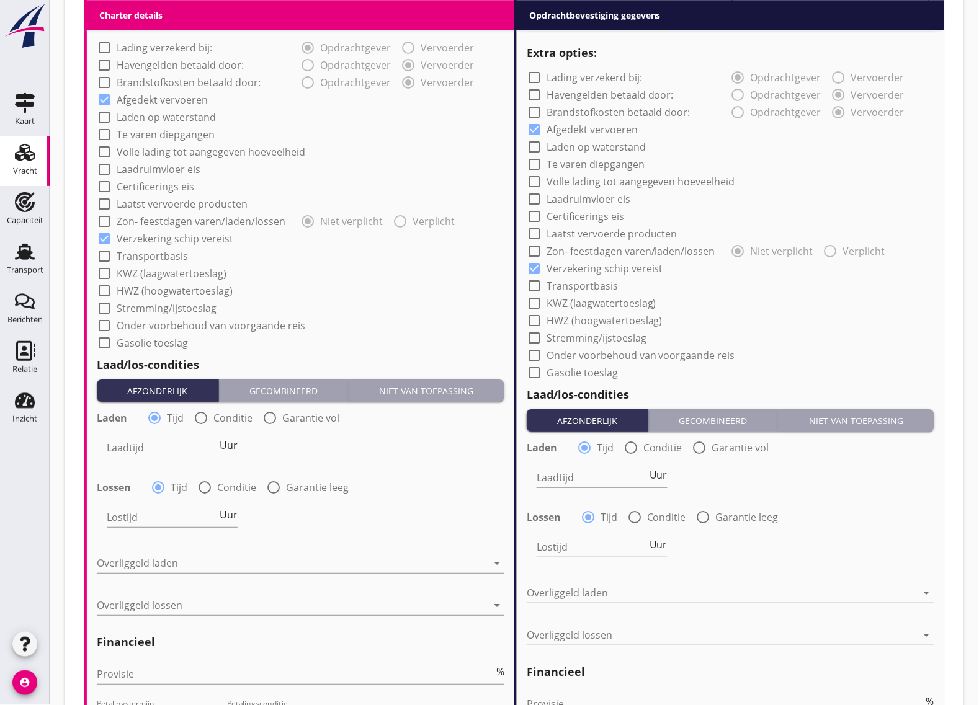
click at [163, 440] on input "Laadtijd" at bounding box center [162, 448] width 110 height 20
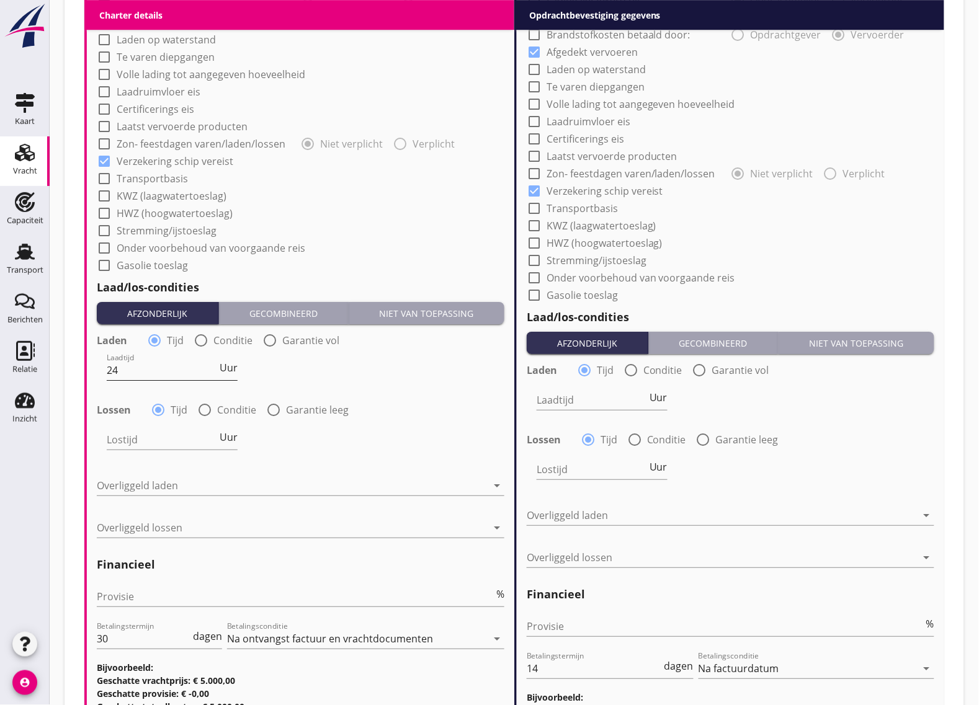
click at [138, 369] on input "24" at bounding box center [162, 370] width 110 height 20
type input "2"
click at [270, 410] on div at bounding box center [273, 409] width 21 height 21
radio input "false"
radio input "true"
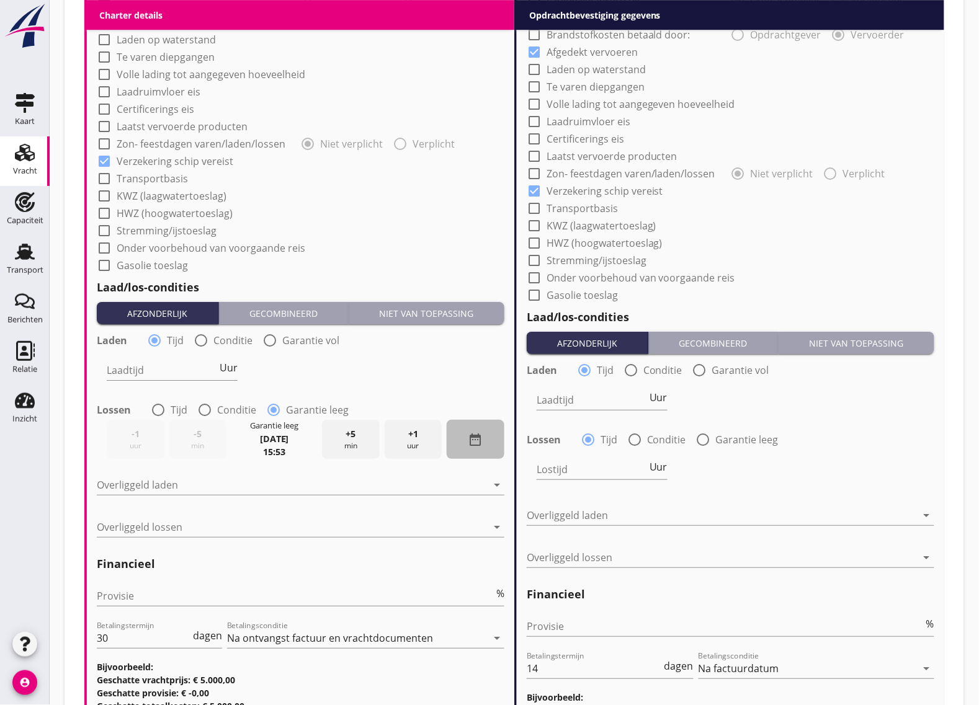
click at [468, 439] on icon "date_range" at bounding box center [475, 439] width 15 height 15
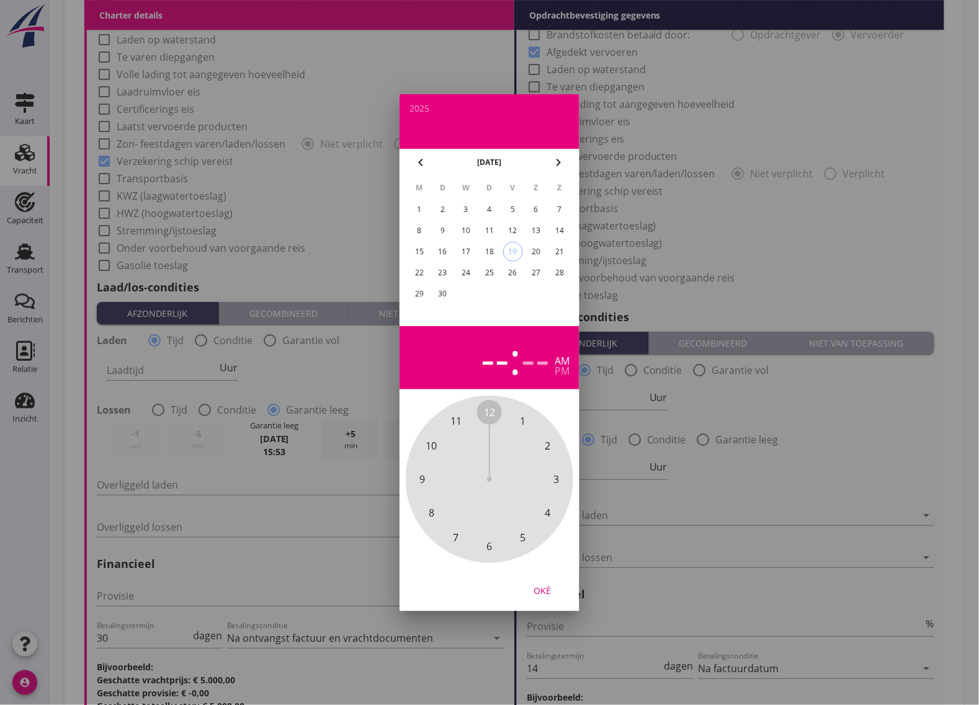
click at [448, 268] on div "23" at bounding box center [443, 273] width 20 height 20
click at [534, 581] on button "Oké" at bounding box center [542, 590] width 55 height 22
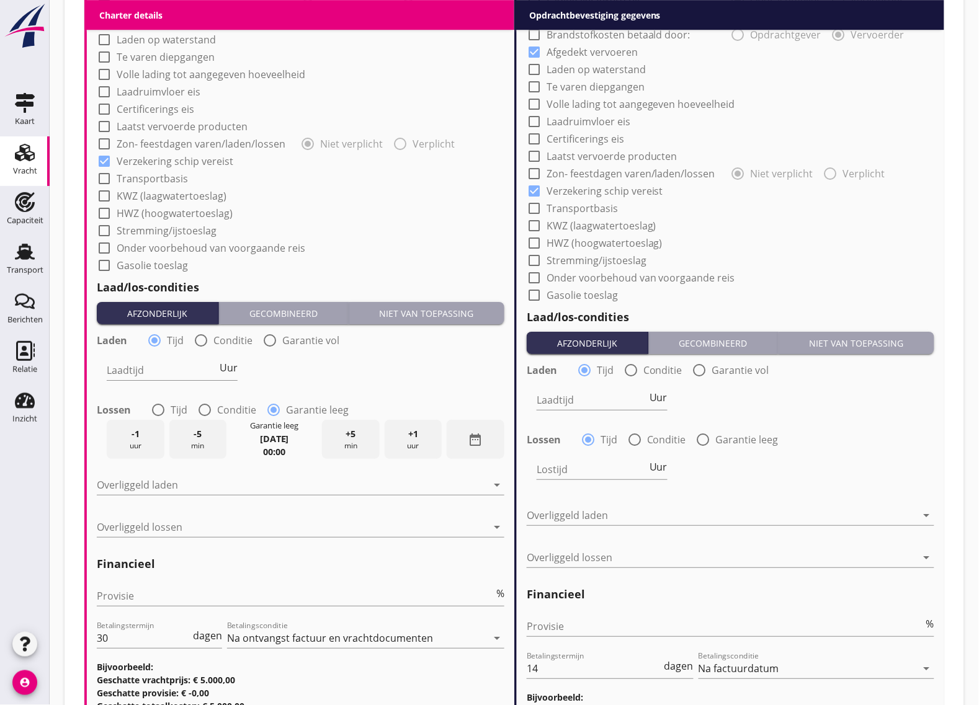
click at [276, 453] on strong "00:00" at bounding box center [274, 452] width 22 height 12
click at [278, 406] on div at bounding box center [273, 409] width 21 height 21
click at [284, 443] on strong "[DATE]" at bounding box center [274, 439] width 29 height 12
click at [277, 432] on div "[DATE]" at bounding box center [274, 439] width 29 height 14
click at [265, 440] on strong "[DATE]" at bounding box center [274, 439] width 29 height 12
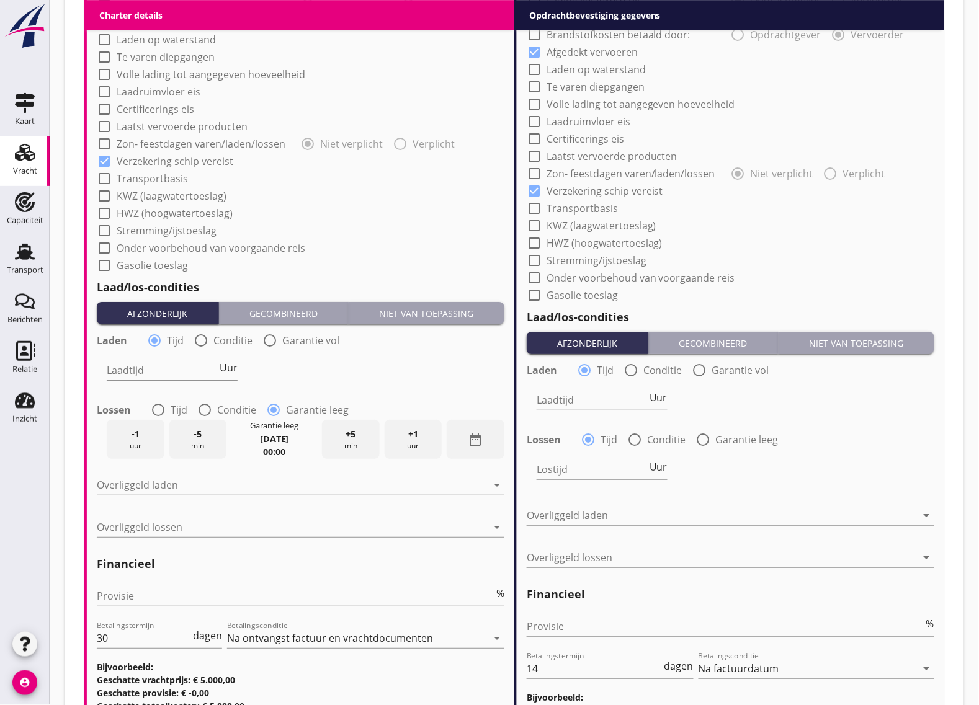
click at [265, 441] on strong "[DATE]" at bounding box center [274, 439] width 29 height 12
click at [172, 369] on input "Laadtijd" at bounding box center [162, 370] width 110 height 20
click at [484, 452] on div "date_range" at bounding box center [476, 439] width 58 height 39
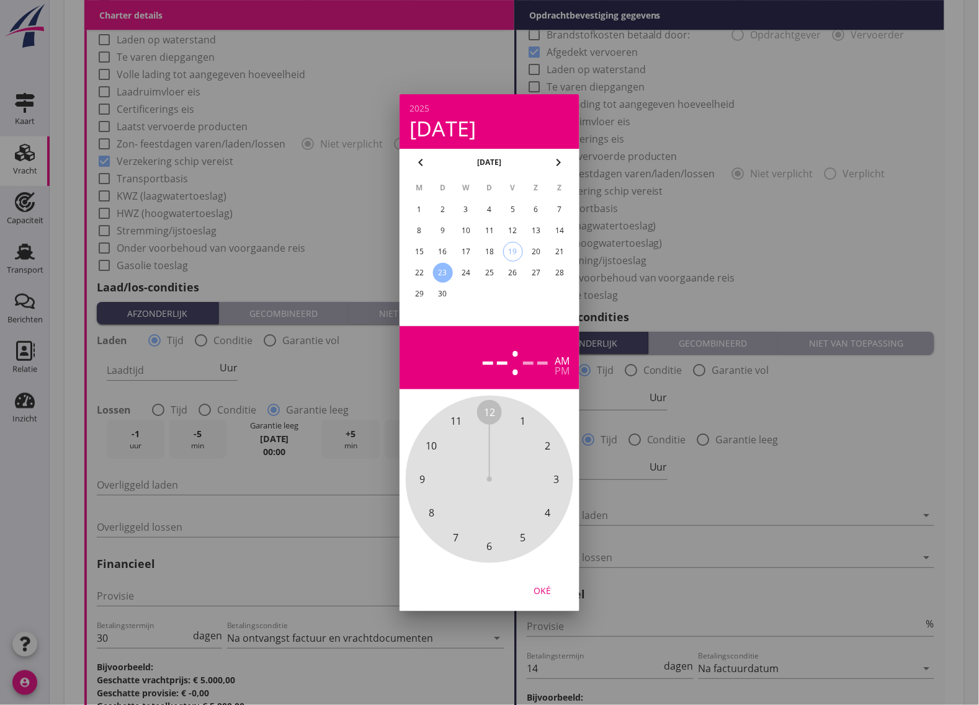
click at [491, 414] on span "12" at bounding box center [489, 412] width 11 height 15
click at [478, 355] on div "12" at bounding box center [485, 357] width 50 height 43
click at [503, 354] on div "12" at bounding box center [485, 357] width 50 height 43
click at [504, 357] on div "12" at bounding box center [485, 357] width 50 height 43
drag, startPoint x: 496, startPoint y: 412, endPoint x: 435, endPoint y: 408, distance: 60.9
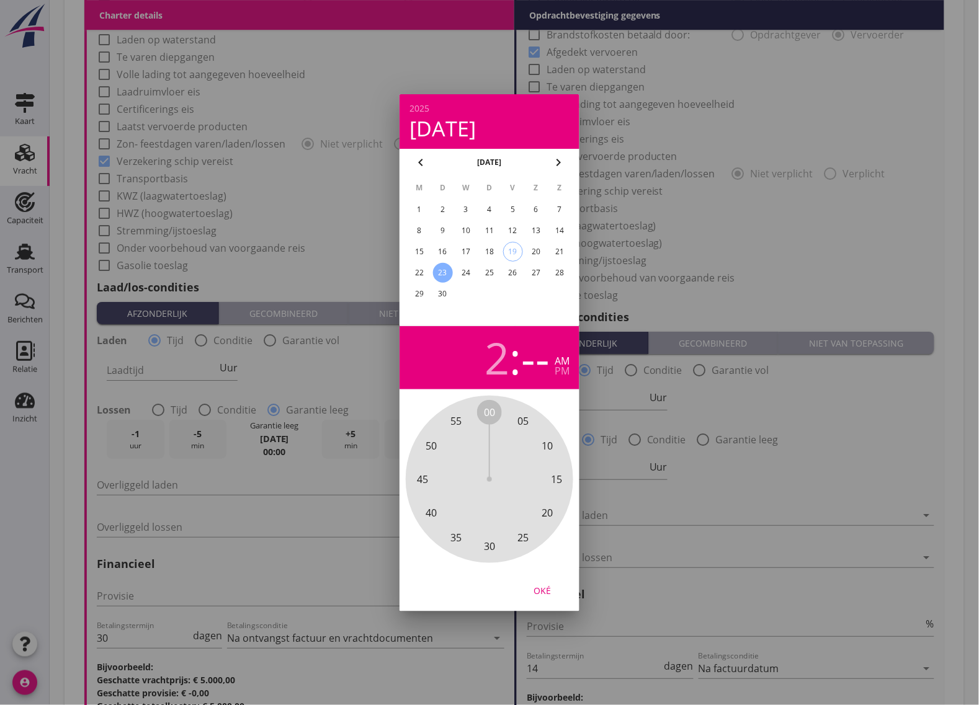
click at [445, 265] on div "23" at bounding box center [443, 273] width 20 height 20
click at [461, 268] on div "24" at bounding box center [466, 273] width 20 height 20
click at [447, 271] on div "23" at bounding box center [443, 273] width 20 height 20
click at [460, 264] on div "24" at bounding box center [466, 273] width 20 height 20
click at [519, 371] on span ":" at bounding box center [515, 357] width 12 height 43
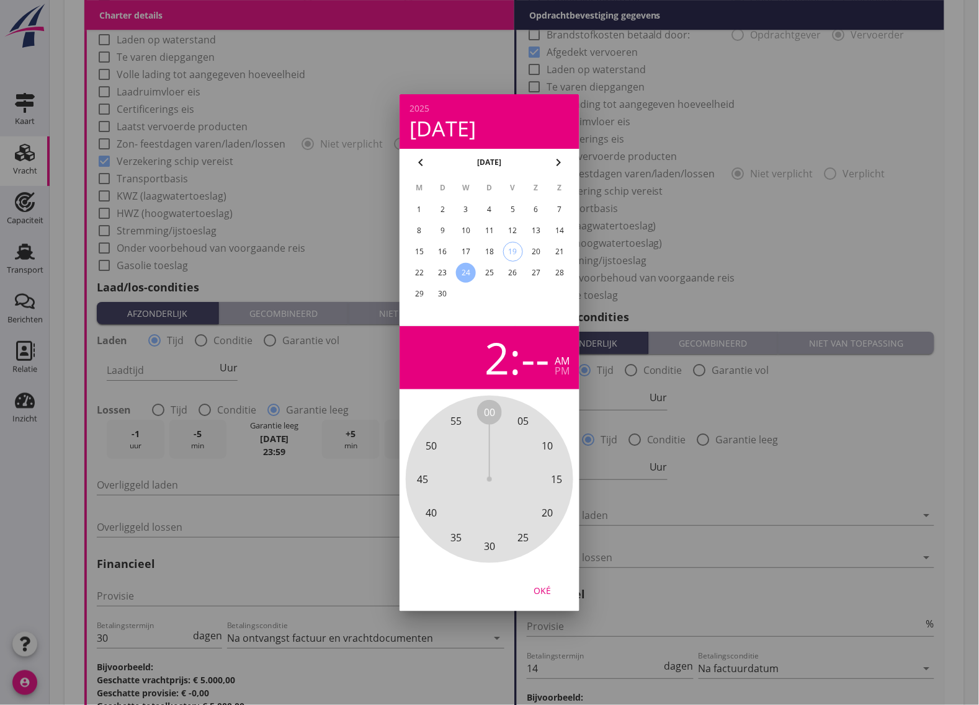
click at [501, 365] on div "2" at bounding box center [496, 357] width 25 height 43
click at [507, 365] on div "2" at bounding box center [496, 357] width 25 height 43
click at [537, 366] on div "--" at bounding box center [535, 357] width 29 height 43
click at [479, 364] on div "2 : -- am pm" at bounding box center [489, 357] width 160 height 43
click at [515, 365] on span ":" at bounding box center [515, 357] width 12 height 43
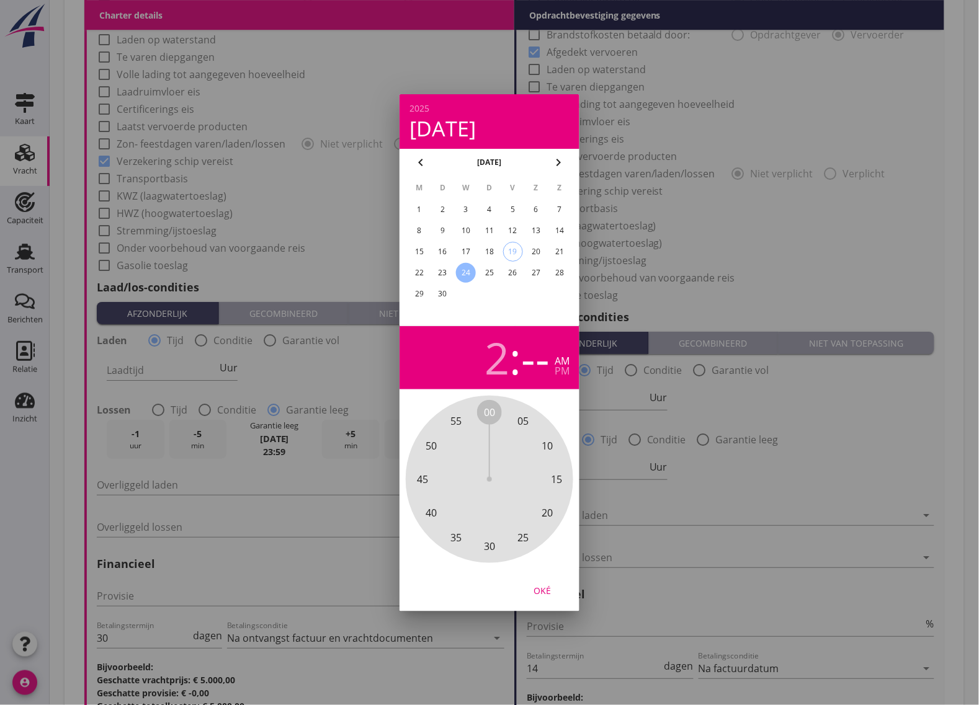
click at [510, 363] on span ":" at bounding box center [515, 357] width 12 height 43
click at [550, 592] on div "Oké" at bounding box center [542, 590] width 35 height 13
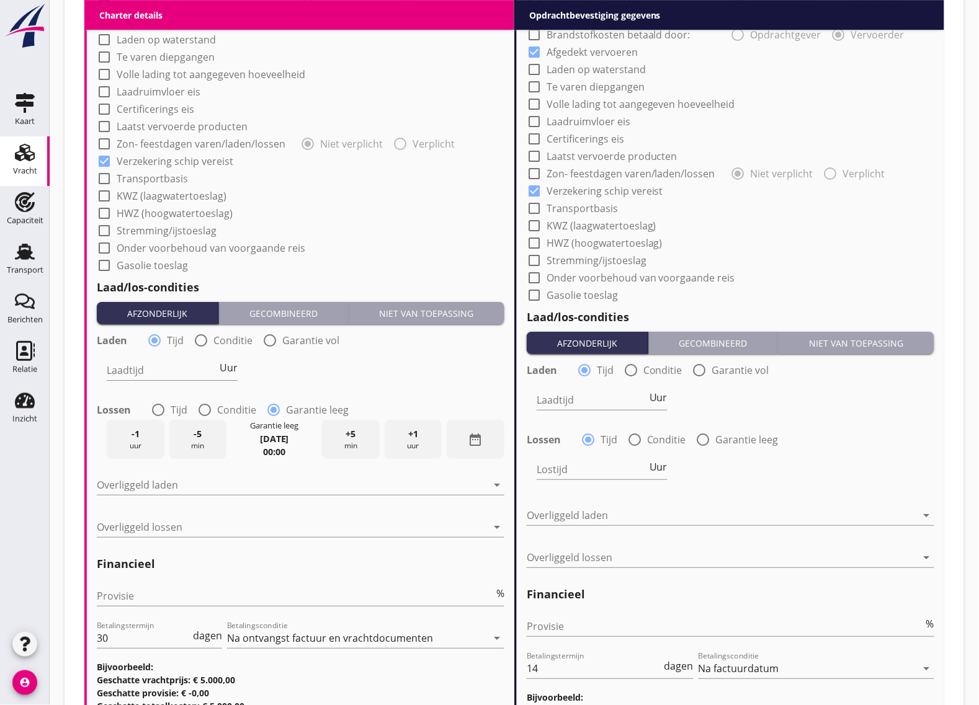
click at [264, 439] on strong "[DATE]" at bounding box center [274, 439] width 29 height 12
click at [200, 437] on span "-5" at bounding box center [198, 434] width 8 height 14
click at [283, 452] on strong "23:55" at bounding box center [274, 452] width 22 height 12
click at [280, 452] on strong "23:55" at bounding box center [274, 452] width 22 height 12
click at [473, 432] on icon "date_range" at bounding box center [475, 439] width 15 height 15
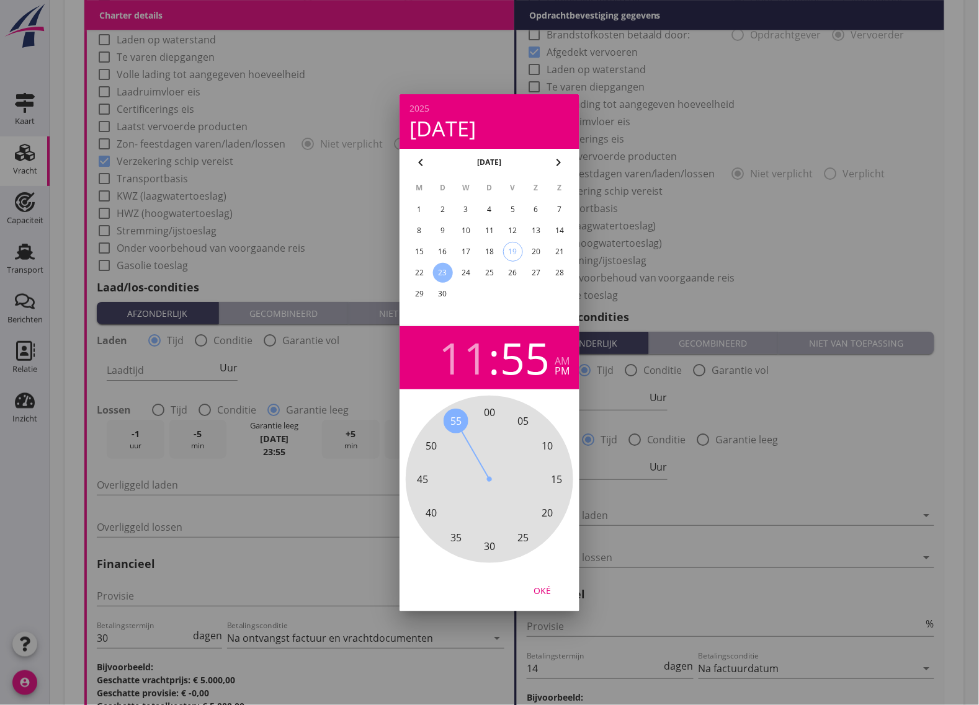
click at [476, 412] on div "00 05 10 15 20 25 30 35 40 45 50 55" at bounding box center [489, 479] width 134 height 134
click at [482, 412] on div "00 05 10 15 20 25 30 35 40 45 50 55" at bounding box center [489, 479] width 134 height 134
click at [546, 584] on div "Oké" at bounding box center [542, 590] width 35 height 13
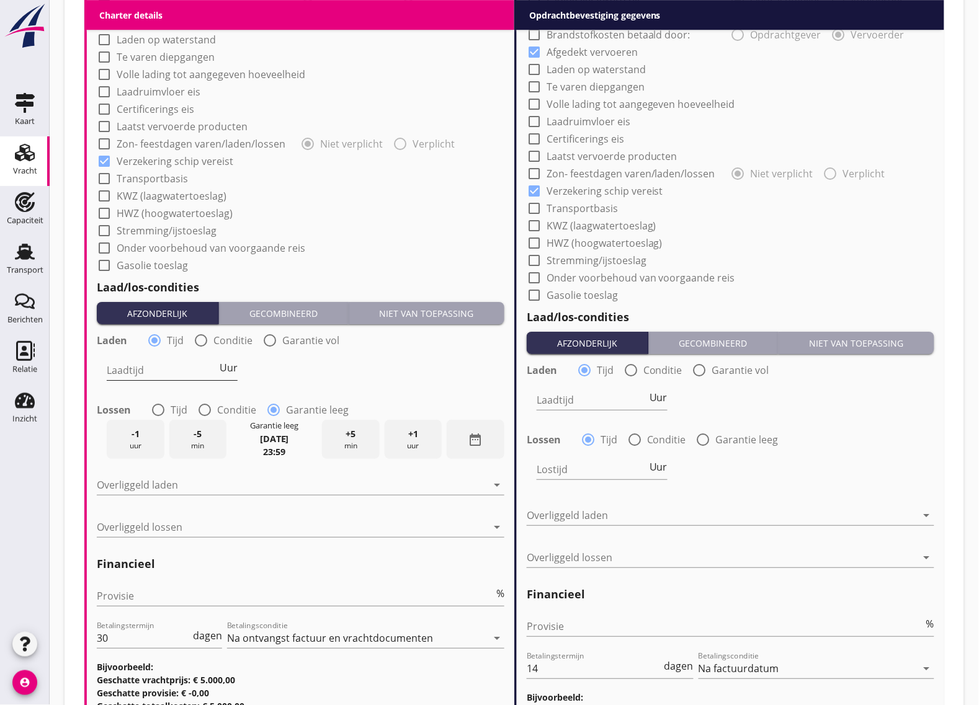
click at [137, 364] on input "Laadtijd" at bounding box center [162, 370] width 110 height 20
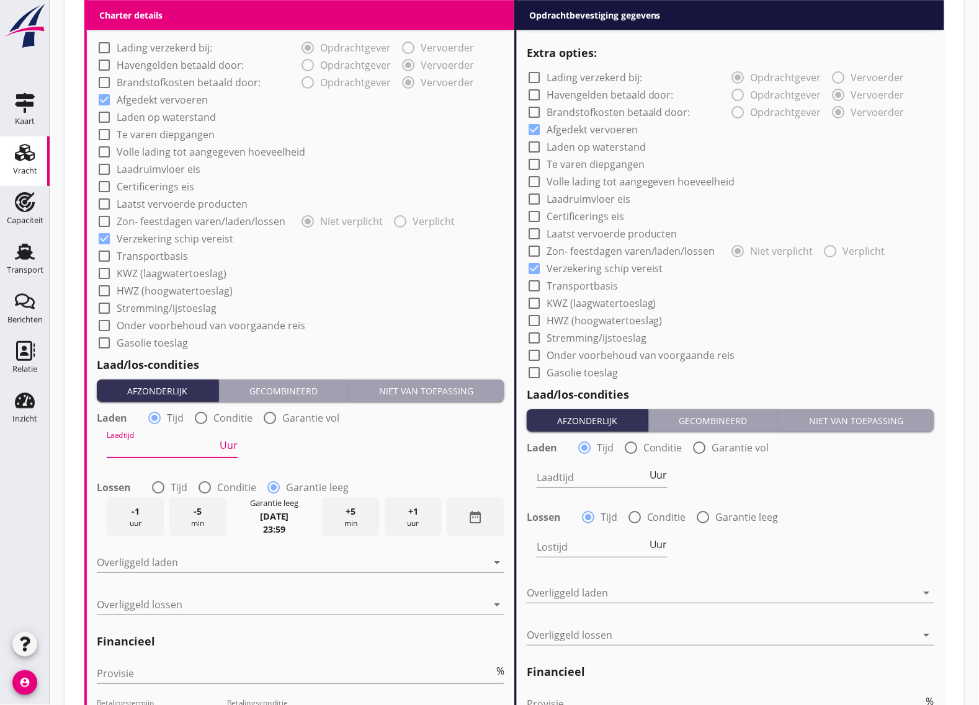
scroll to position [760, 0]
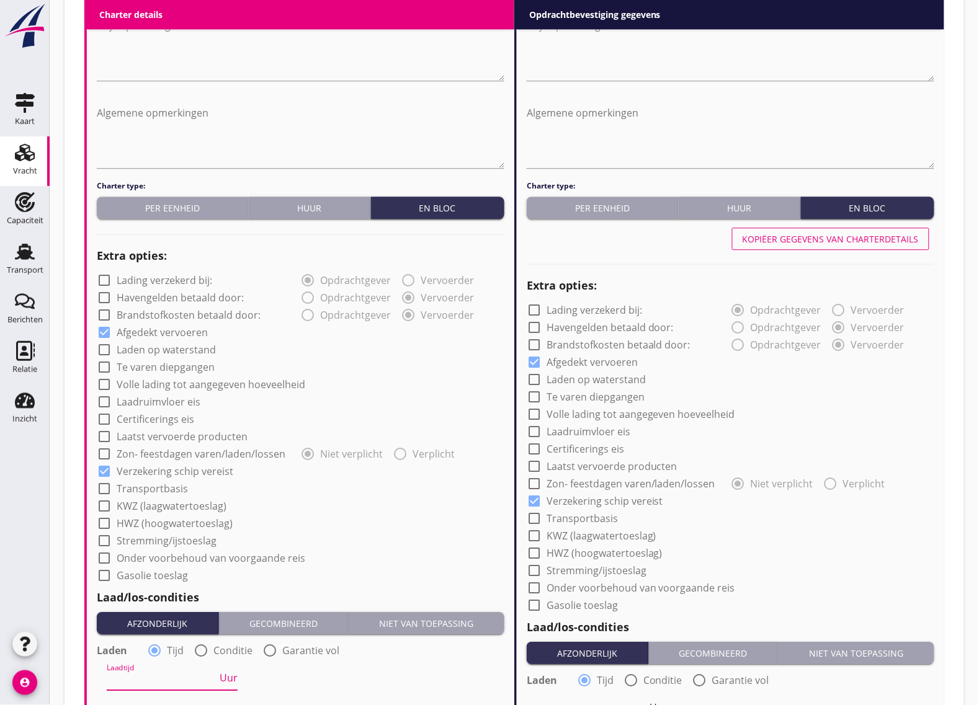
click at [848, 239] on div "Kopiëer gegevens van charterdetails" at bounding box center [830, 239] width 176 height 13
radio input "false"
radio input "true"
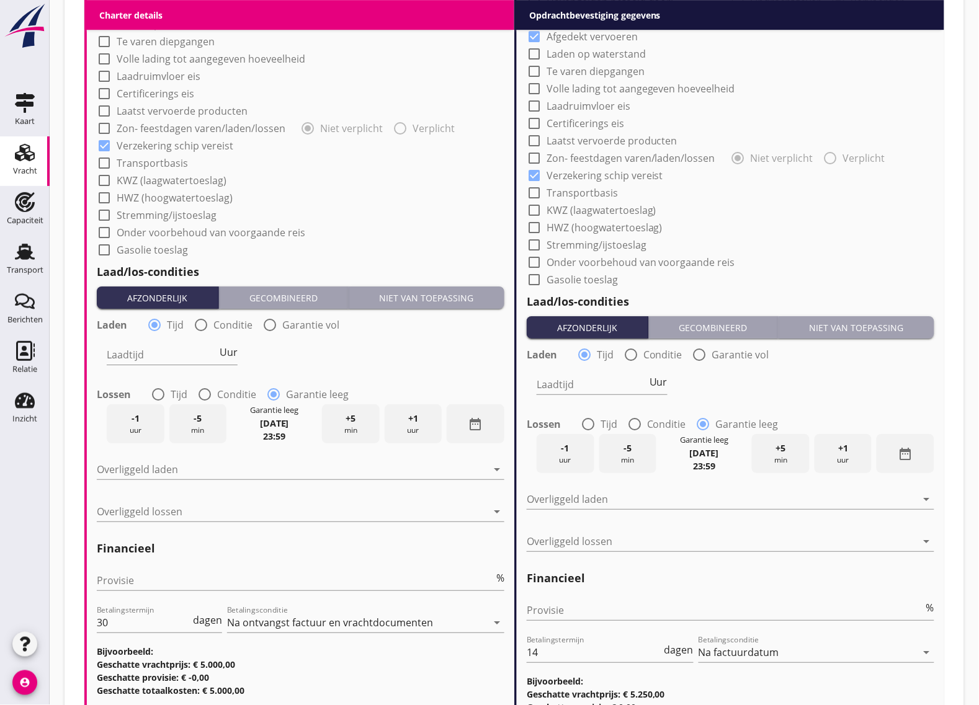
scroll to position [1200, 0]
